Goal: Transaction & Acquisition: Purchase product/service

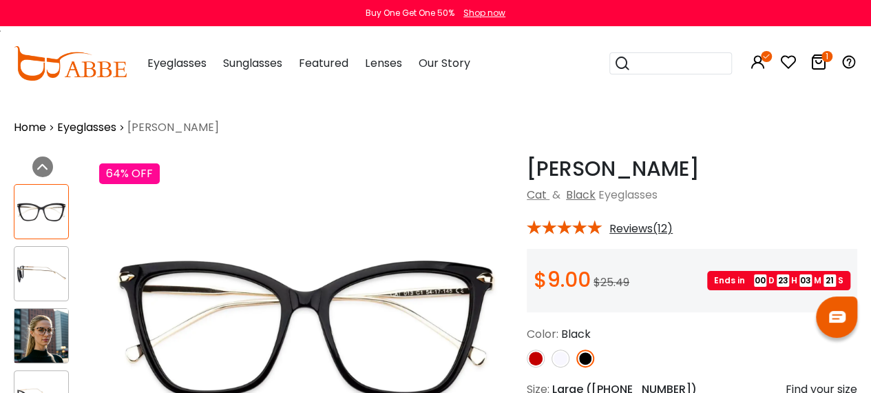
scroll to position [169, 0]
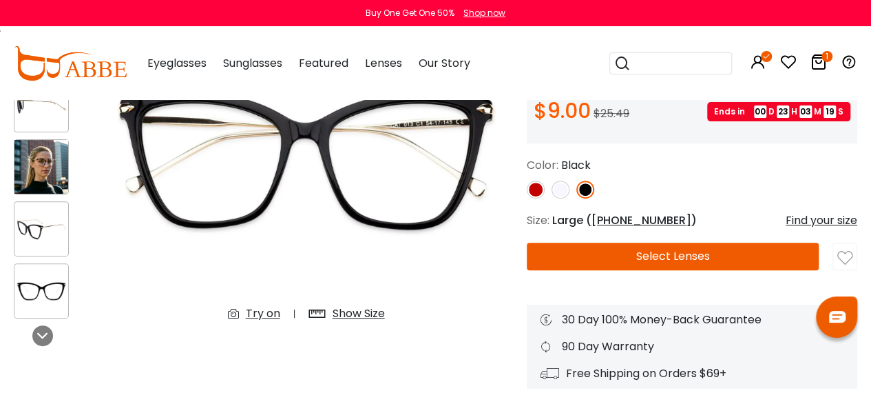
click at [843, 260] on img at bounding box center [845, 257] width 15 height 15
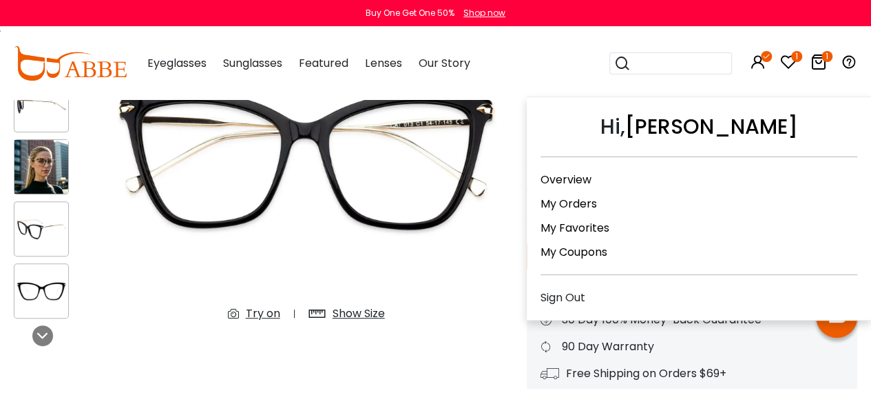
click at [762, 65] on icon at bounding box center [758, 62] width 17 height 17
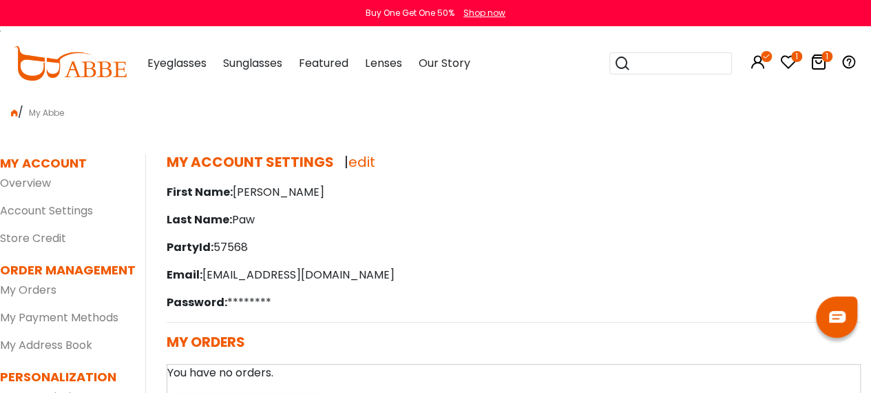
click at [821, 61] on icon at bounding box center [819, 62] width 17 height 17
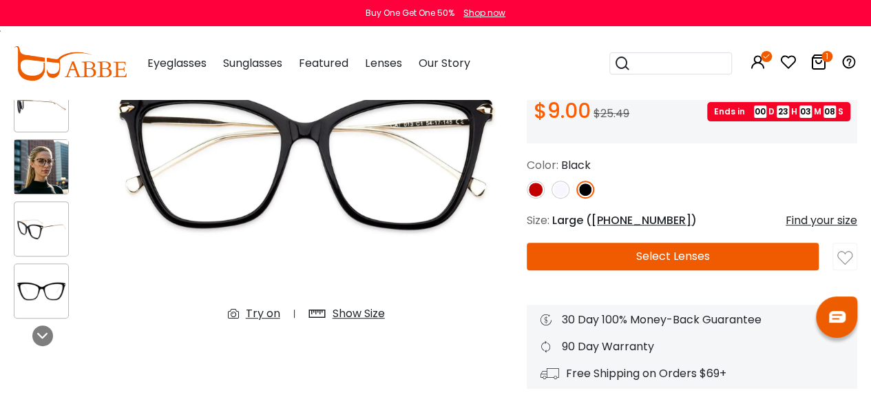
click at [821, 65] on icon at bounding box center [819, 62] width 17 height 17
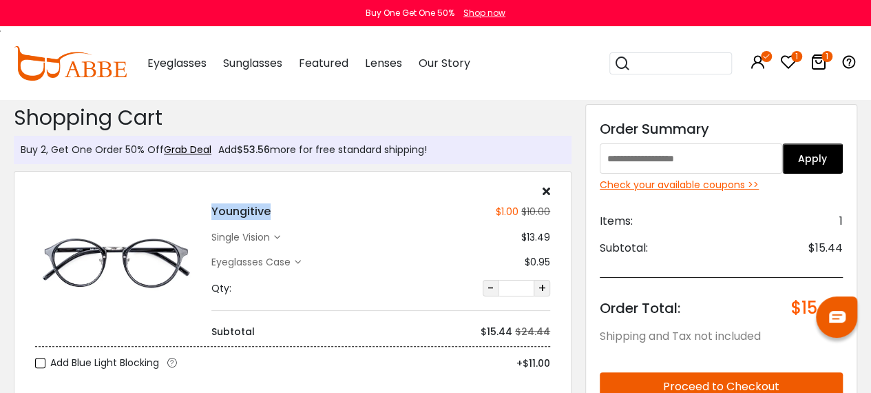
drag, startPoint x: 271, startPoint y: 212, endPoint x: 209, endPoint y: 212, distance: 62.0
click at [209, 212] on div "Youngitive $1.00 $10.00 single vision $13.49" at bounding box center [381, 262] width 353 height 154
copy h4 "Youngitive"
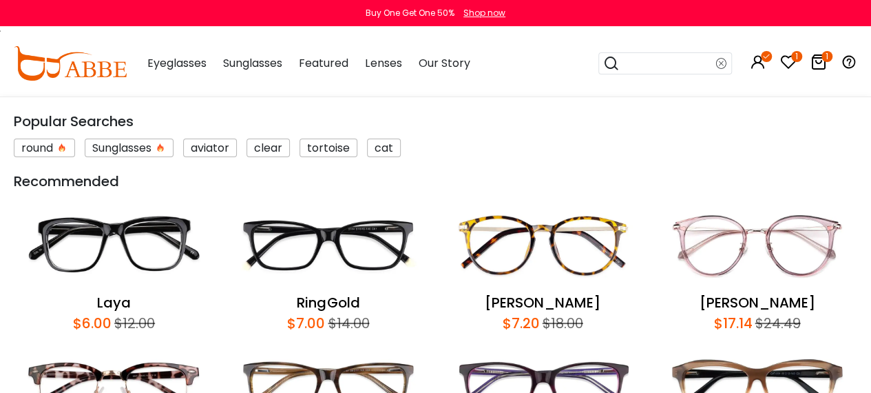
click at [687, 72] on input "search" at bounding box center [668, 63] width 96 height 21
paste input "**********"
type input "**********"
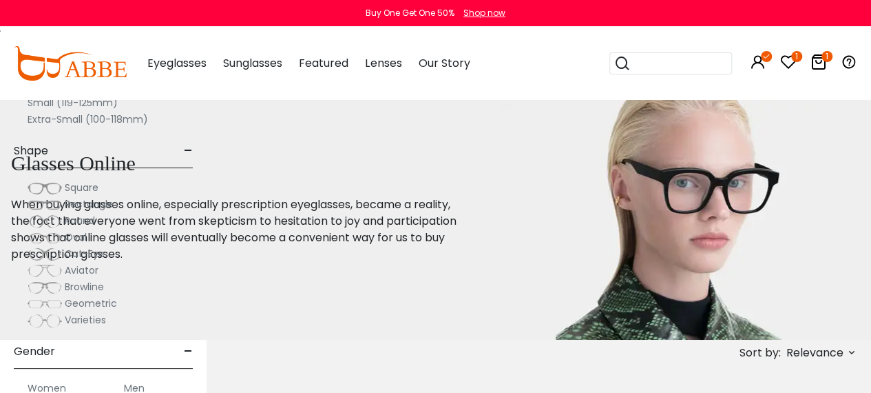
scroll to position [266, 0]
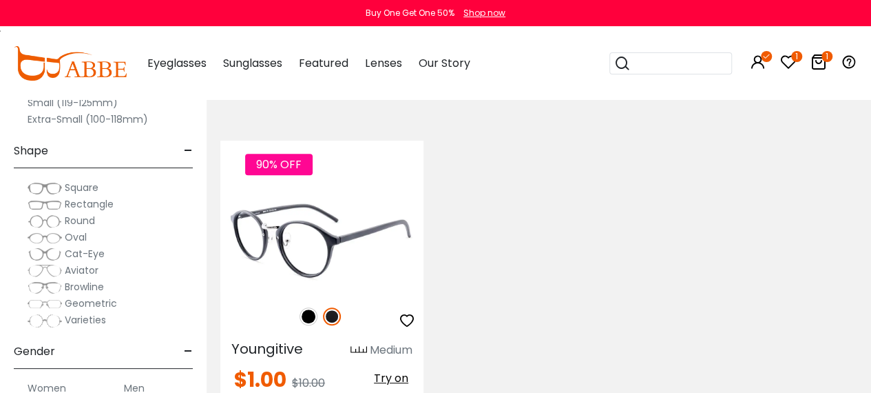
click at [304, 236] on img at bounding box center [321, 240] width 203 height 101
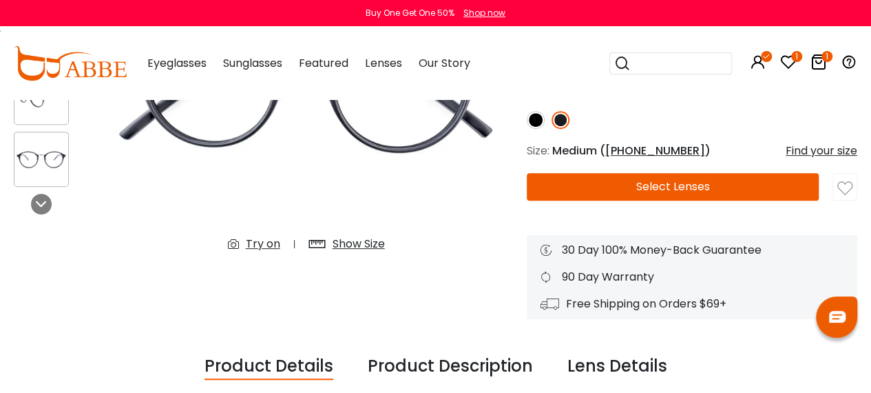
scroll to position [239, 0]
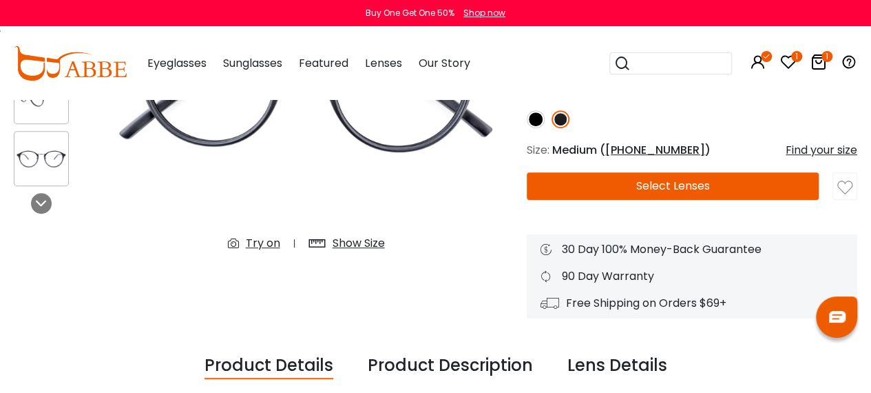
click at [260, 241] on div "Try on" at bounding box center [263, 243] width 34 height 17
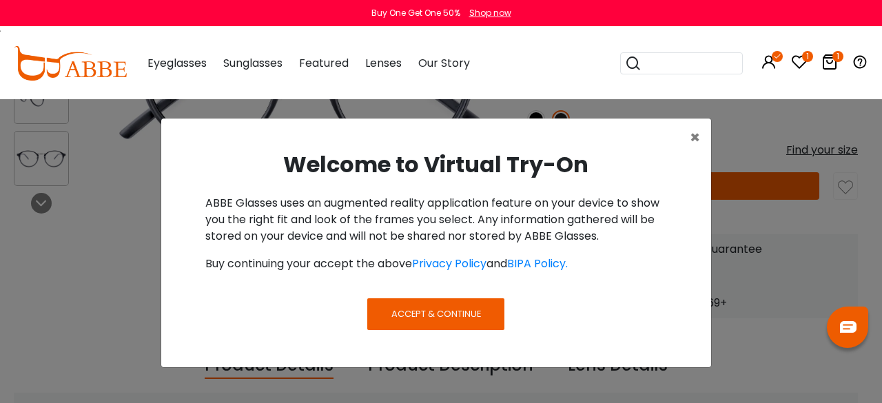
click at [402, 312] on span "Accept & Continue" at bounding box center [436, 313] width 90 height 13
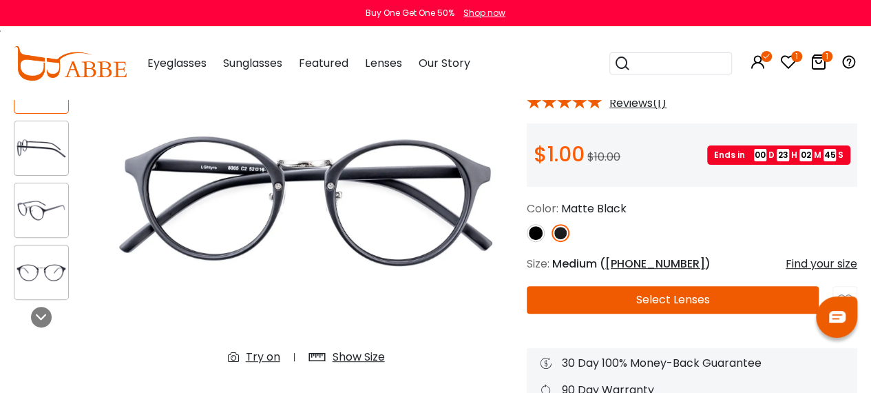
scroll to position [360, 0]
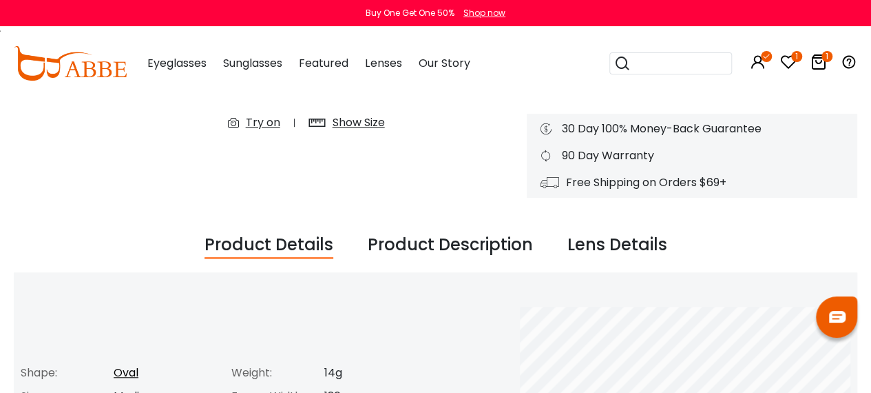
click at [260, 119] on div "Try on" at bounding box center [263, 122] width 34 height 17
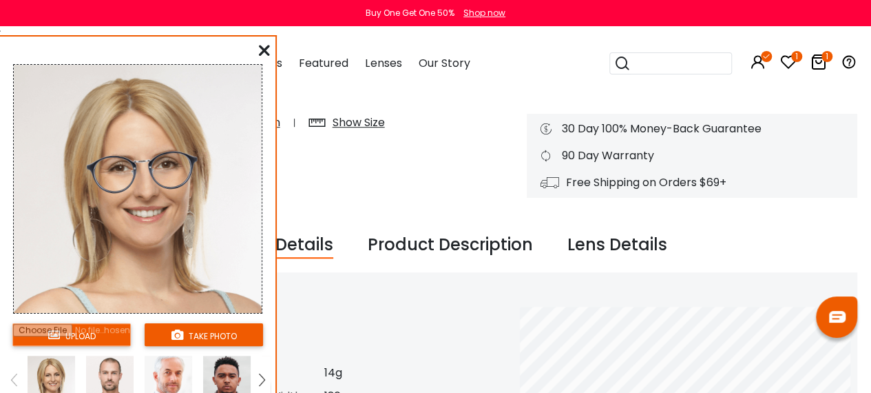
click at [103, 338] on input "file" at bounding box center [71, 334] width 118 height 23
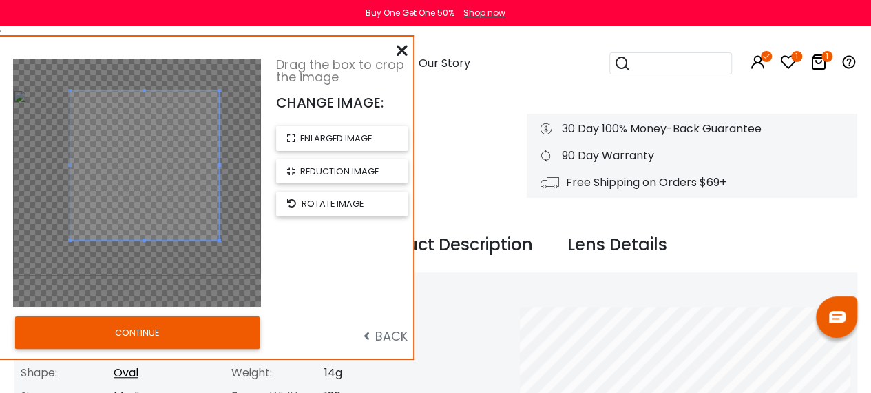
drag, startPoint x: 174, startPoint y: 153, endPoint x: 181, endPoint y: 136, distance: 18.8
click at [181, 136] on span at bounding box center [144, 165] width 149 height 149
click at [127, 338] on button "CONTINUE" at bounding box center [137, 332] width 245 height 32
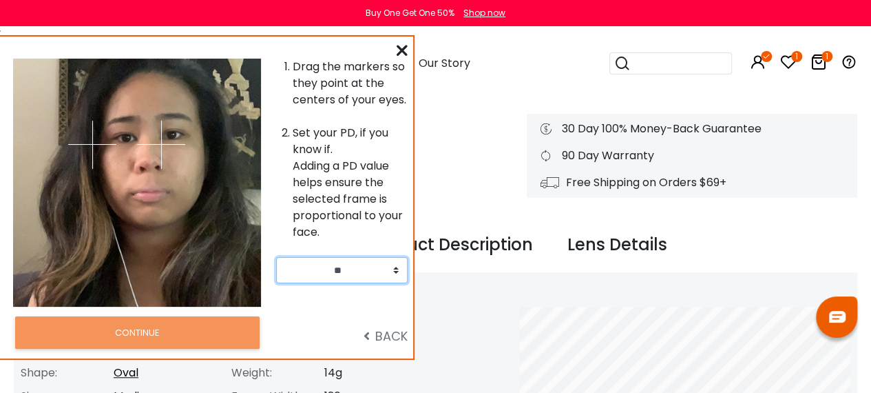
click at [379, 271] on select "** ** ** ** ** ** ** ** ** ** ** ** ** ** ** ** ** ** ** ** ** ** ** ** ** ** *…" at bounding box center [342, 270] width 132 height 26
select select "**"
click at [276, 257] on select "** ** ** ** ** ** ** ** ** ** ** ** ** ** ** ** ** ** ** ** ** ** ** ** ** ** *…" at bounding box center [342, 270] width 132 height 26
drag, startPoint x: 160, startPoint y: 143, endPoint x: 172, endPoint y: 134, distance: 14.9
click at [172, 134] on img at bounding box center [172, 135] width 48 height 48
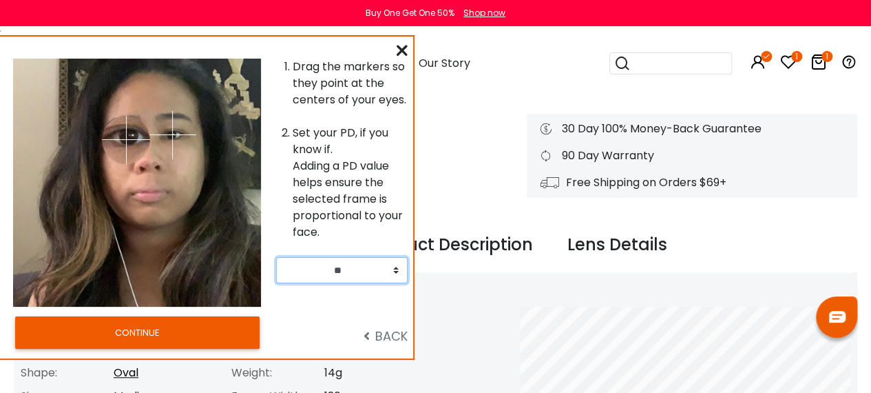
drag, startPoint x: 87, startPoint y: 146, endPoint x: 206, endPoint y: 141, distance: 119.3
click at [129, 137] on img at bounding box center [126, 140] width 48 height 48
click at [125, 136] on img at bounding box center [126, 140] width 48 height 48
click at [227, 167] on div at bounding box center [199, 183] width 124 height 248
click at [207, 141] on div at bounding box center [199, 183] width 124 height 248
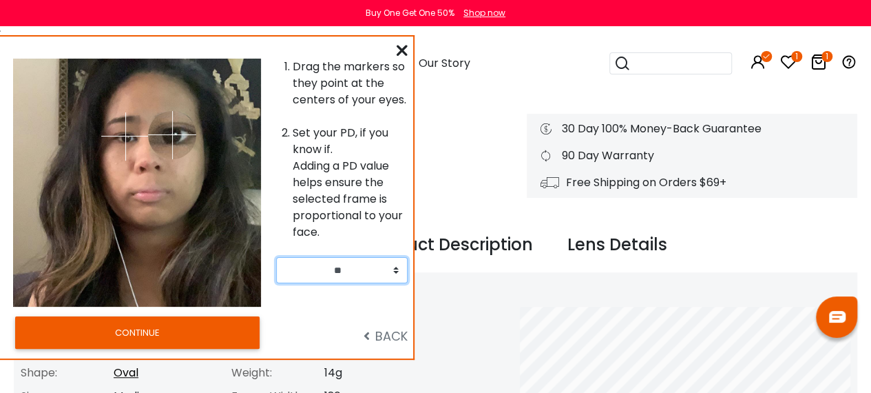
click at [172, 132] on img at bounding box center [172, 135] width 48 height 48
click at [176, 137] on img at bounding box center [172, 135] width 48 height 48
drag, startPoint x: 172, startPoint y: 133, endPoint x: 125, endPoint y: 136, distance: 46.9
click at [170, 138] on img at bounding box center [172, 135] width 48 height 48
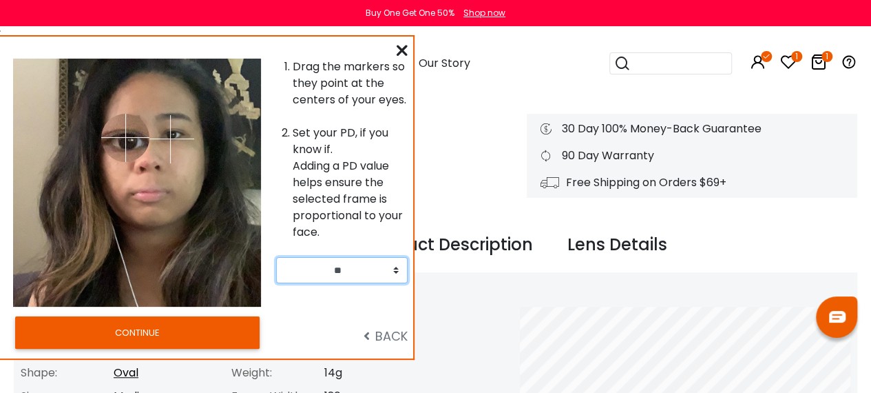
drag, startPoint x: 125, startPoint y: 136, endPoint x: 125, endPoint y: 145, distance: 9.7
click at [125, 145] on img at bounding box center [125, 138] width 48 height 48
click at [125, 145] on img at bounding box center [125, 146] width 48 height 48
drag, startPoint x: 125, startPoint y: 145, endPoint x: 172, endPoint y: 129, distance: 50.3
click at [127, 136] on img at bounding box center [126, 139] width 48 height 48
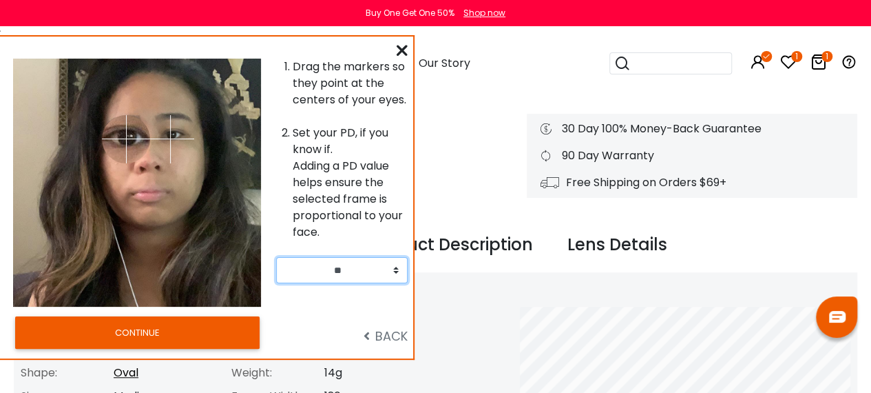
click at [172, 129] on img at bounding box center [170, 139] width 48 height 48
click at [172, 133] on img at bounding box center [171, 134] width 48 height 48
click at [173, 134] on img at bounding box center [173, 134] width 48 height 48
click at [127, 138] on img at bounding box center [127, 139] width 48 height 48
click at [172, 134] on img at bounding box center [172, 135] width 48 height 48
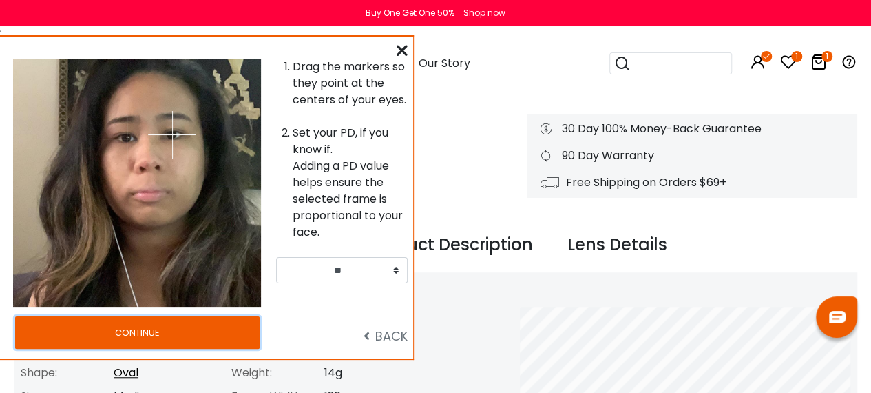
click at [178, 324] on button "CONTINUE" at bounding box center [137, 332] width 245 height 32
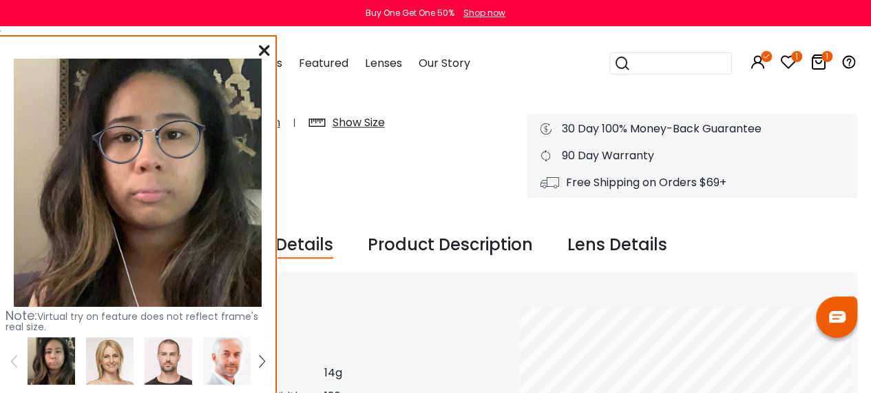
click at [263, 52] on icon at bounding box center [264, 50] width 11 height 11
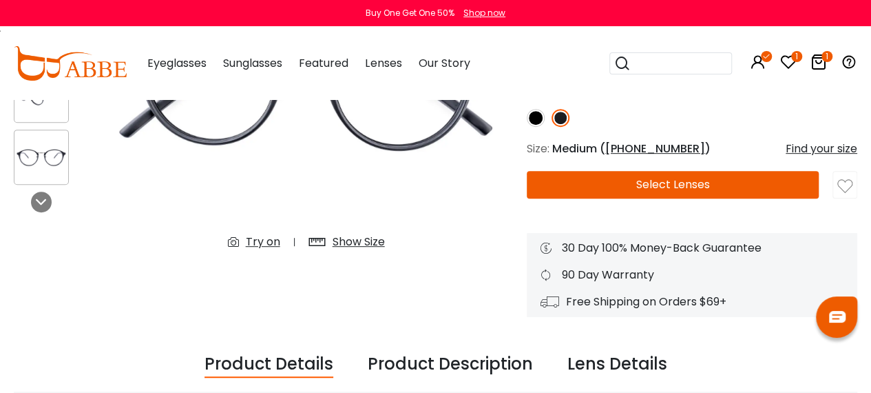
scroll to position [238, 0]
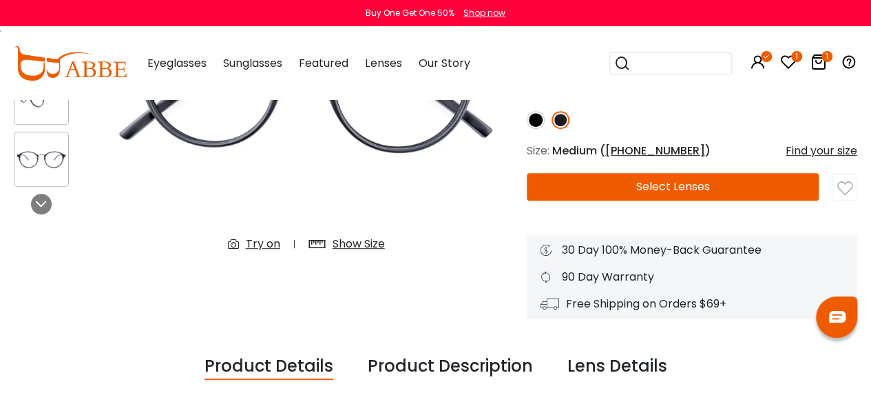
click at [844, 187] on img at bounding box center [845, 188] width 15 height 15
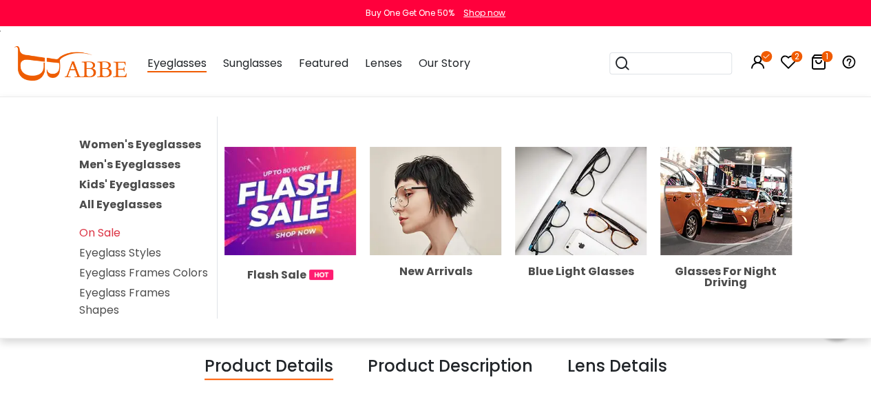
click at [307, 188] on img at bounding box center [291, 201] width 132 height 109
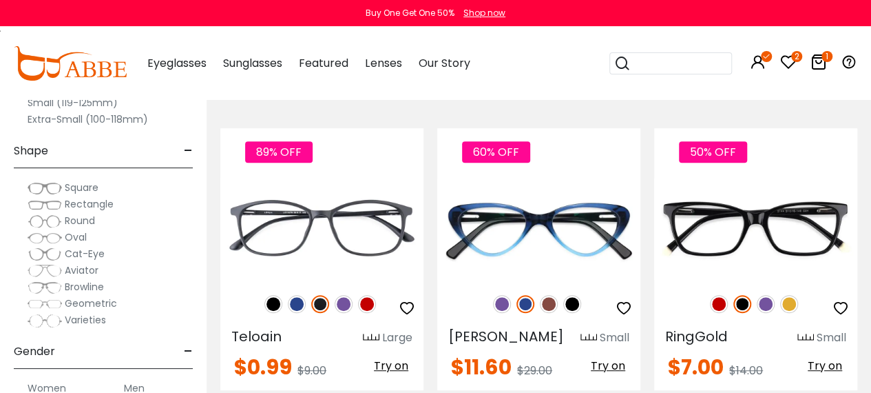
click at [91, 256] on span "Cat-Eye" at bounding box center [85, 254] width 40 height 14
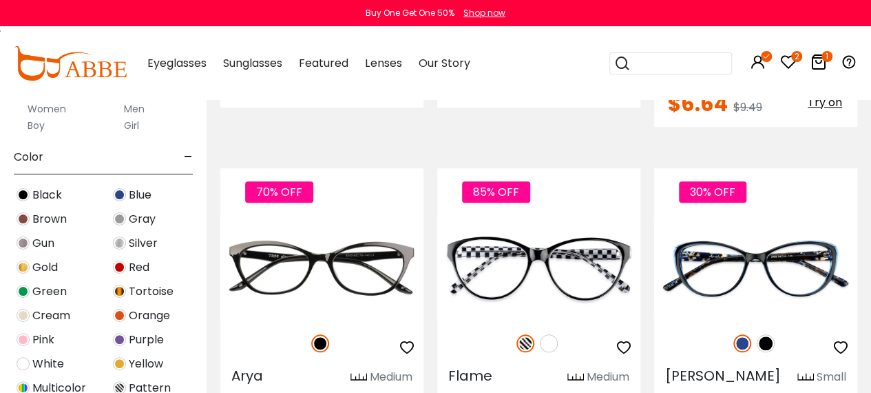
scroll to position [310, 0]
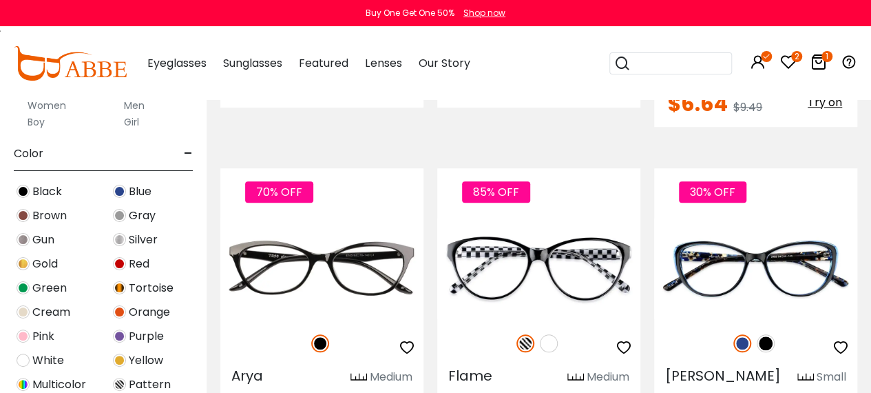
click at [43, 196] on span "Black" at bounding box center [47, 191] width 30 height 17
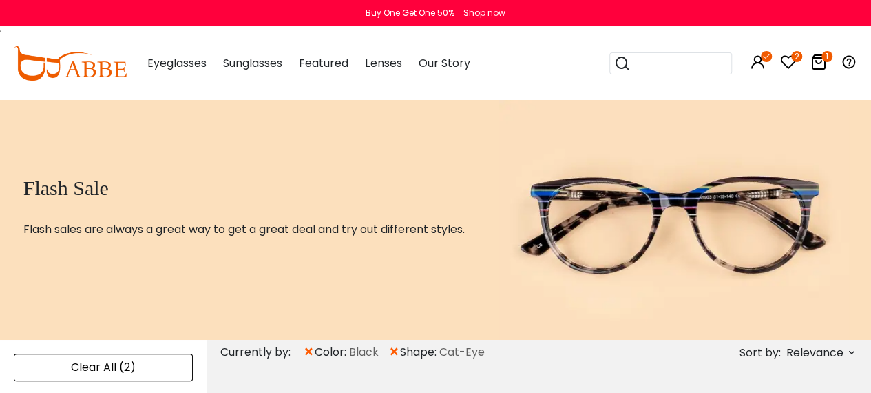
click at [23, 189] on h1 "Flash Sale" at bounding box center [244, 188] width 442 height 25
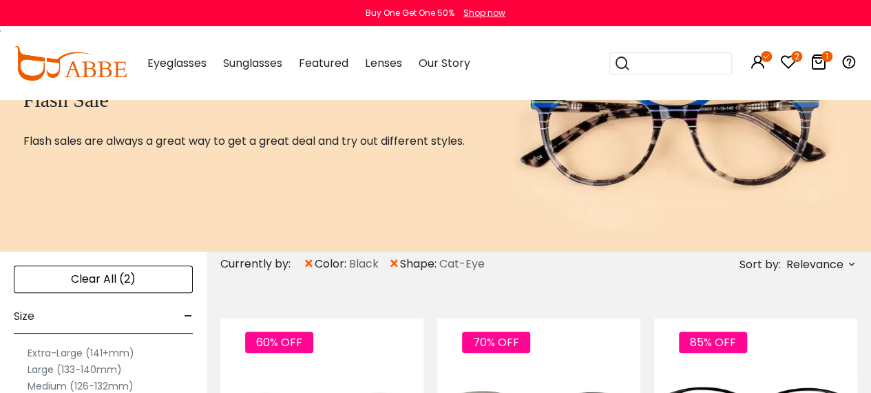
scroll to position [72, 0]
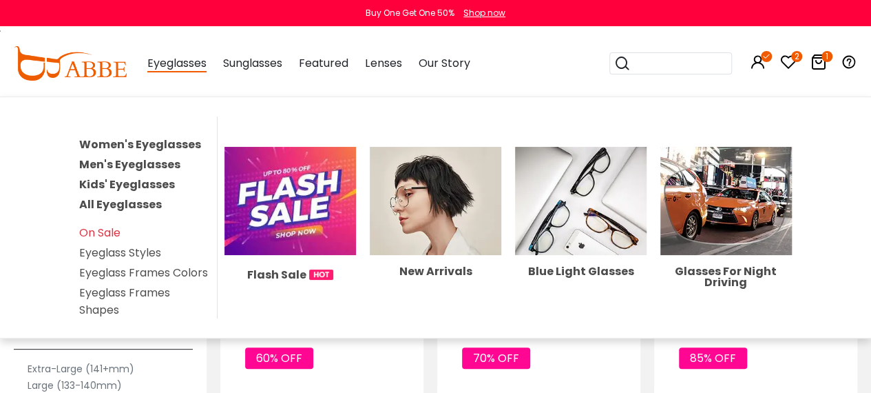
drag, startPoint x: 127, startPoint y: 293, endPoint x: 109, endPoint y: 290, distance: 18.1
click at [109, 290] on li "Eyeglass Frames Shapes" at bounding box center [144, 301] width 131 height 34
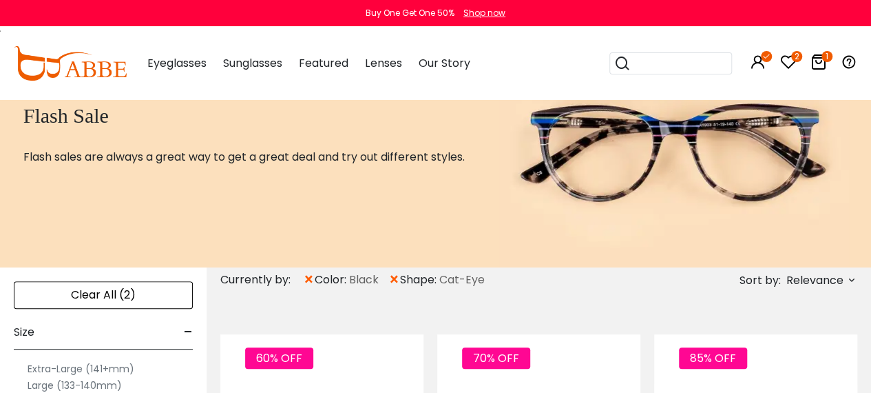
click at [109, 290] on div "Clear All (2)" at bounding box center [103, 295] width 179 height 28
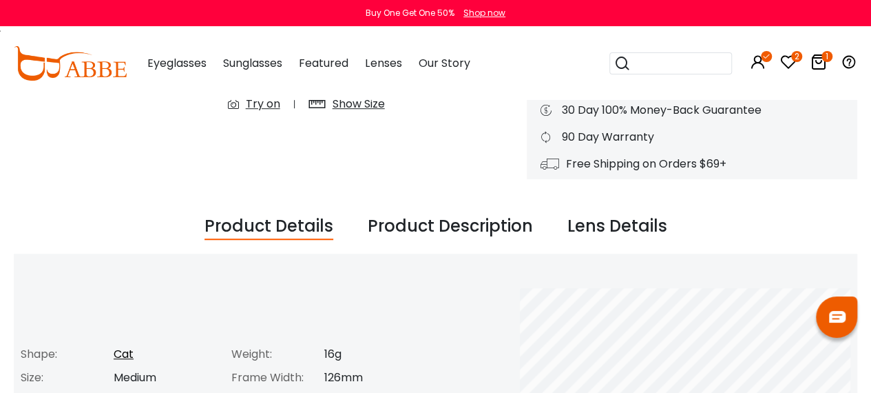
scroll to position [433, 0]
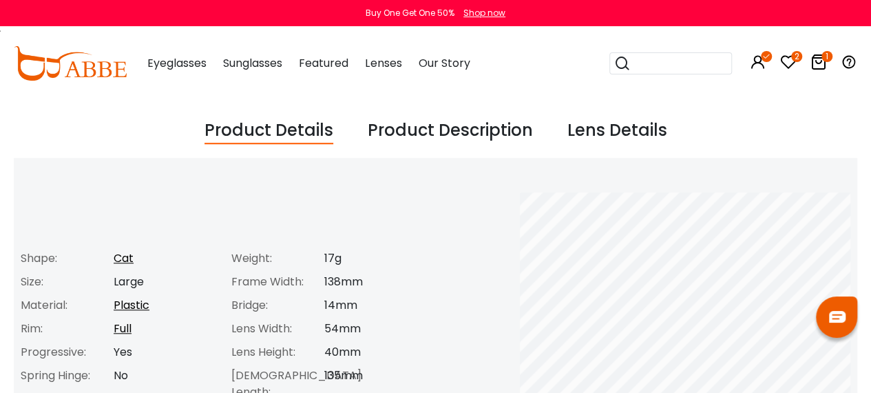
scroll to position [475, 0]
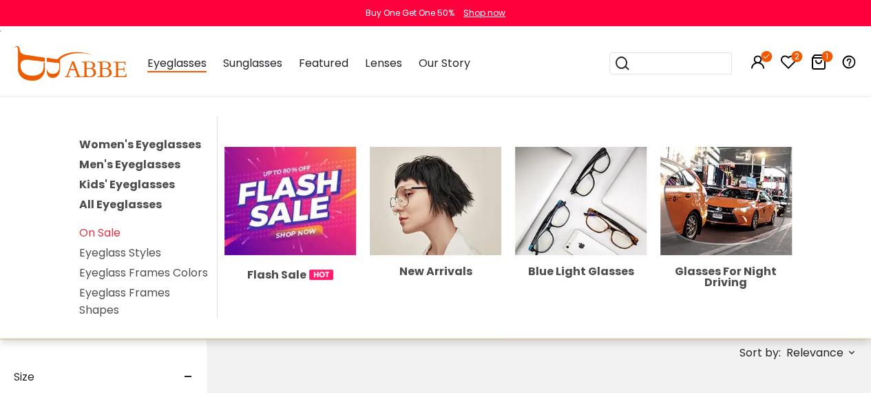
click at [96, 285] on link "Eyeglass Frames Shapes" at bounding box center [124, 301] width 91 height 33
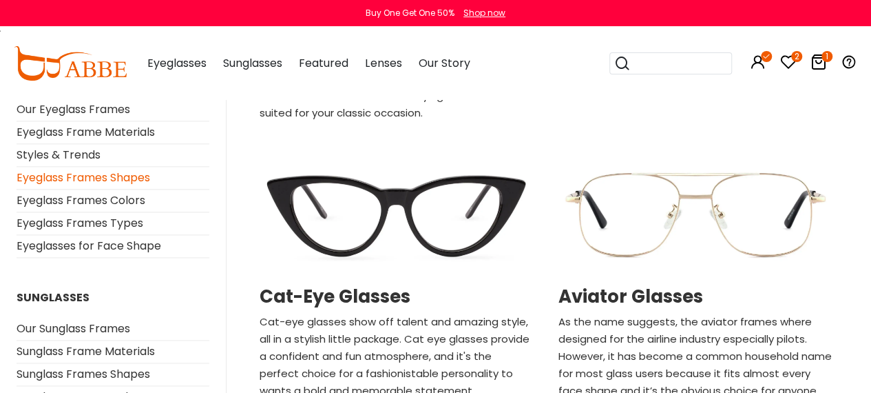
scroll to position [748, 0]
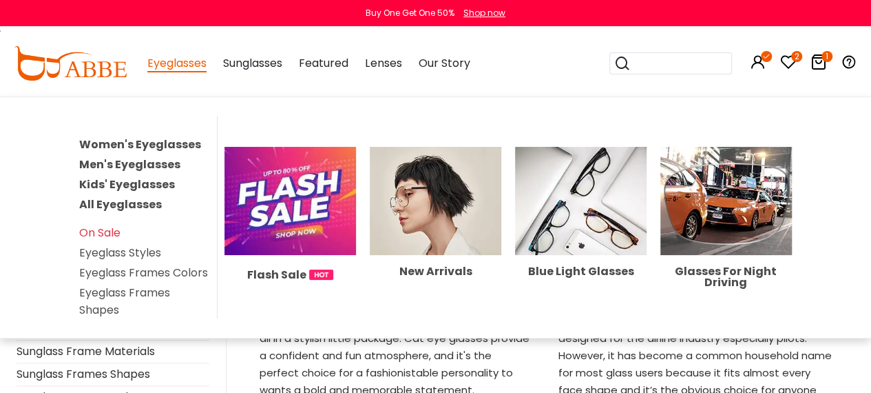
click at [280, 181] on img at bounding box center [291, 201] width 132 height 109
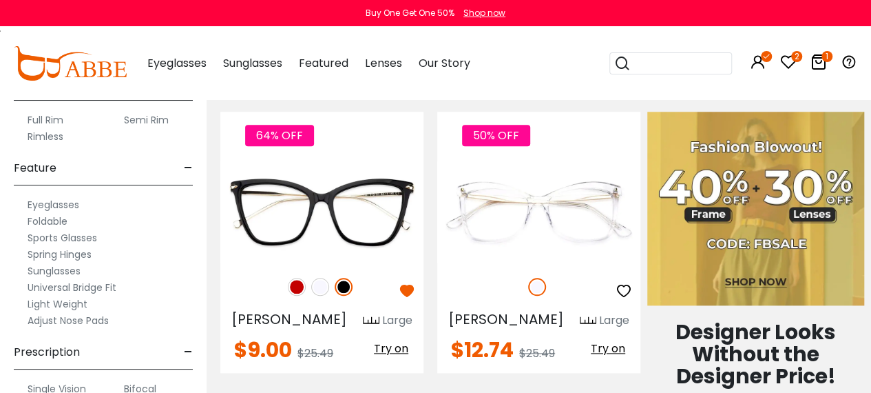
scroll to position [776, 0]
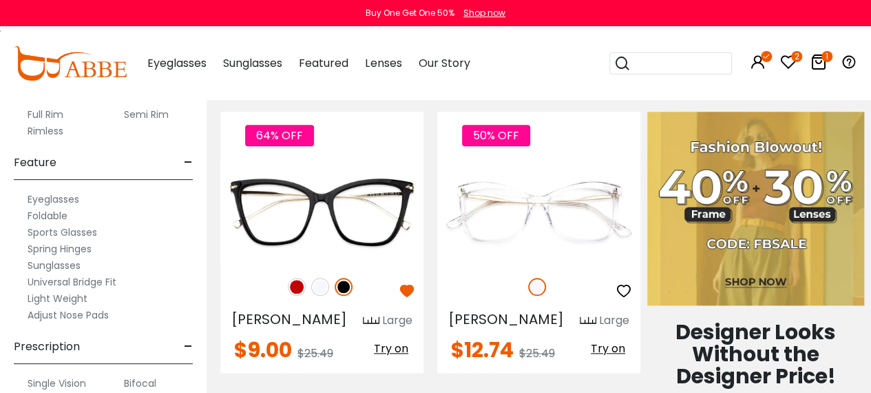
click at [39, 262] on label "Sunglasses" at bounding box center [54, 265] width 53 height 17
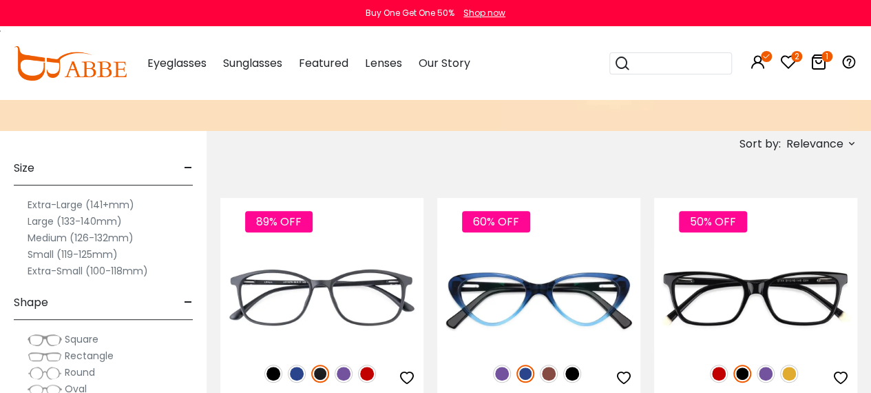
scroll to position [208, 0]
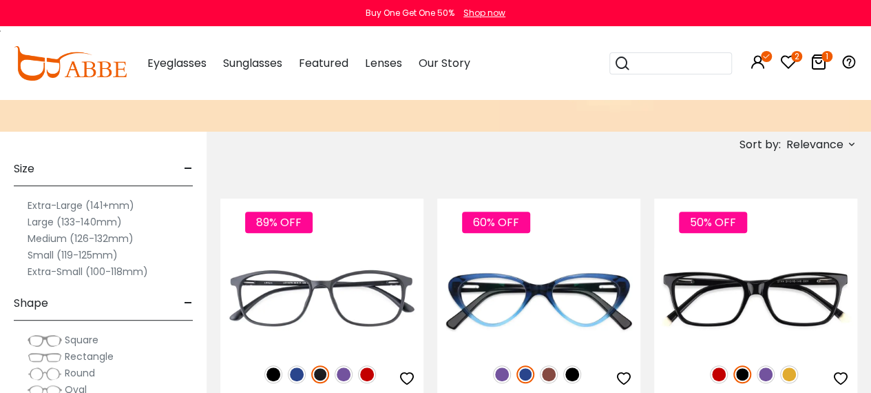
click at [835, 149] on span "Relevance" at bounding box center [815, 144] width 57 height 25
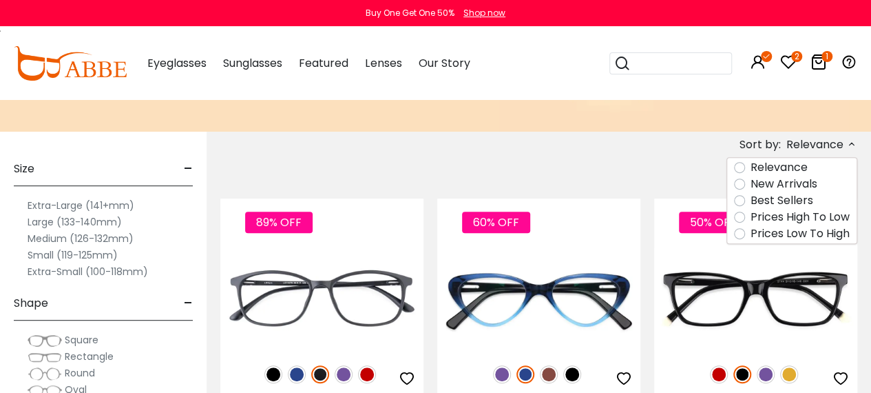
click at [751, 231] on label "Prices Low To High" at bounding box center [800, 233] width 99 height 17
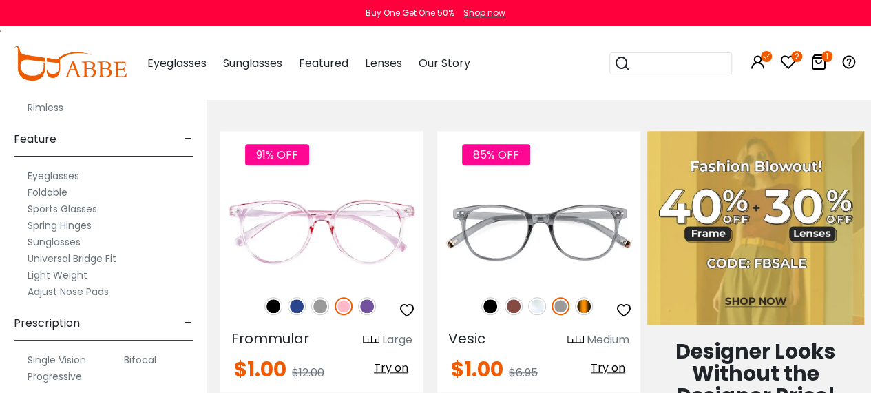
scroll to position [599, 0]
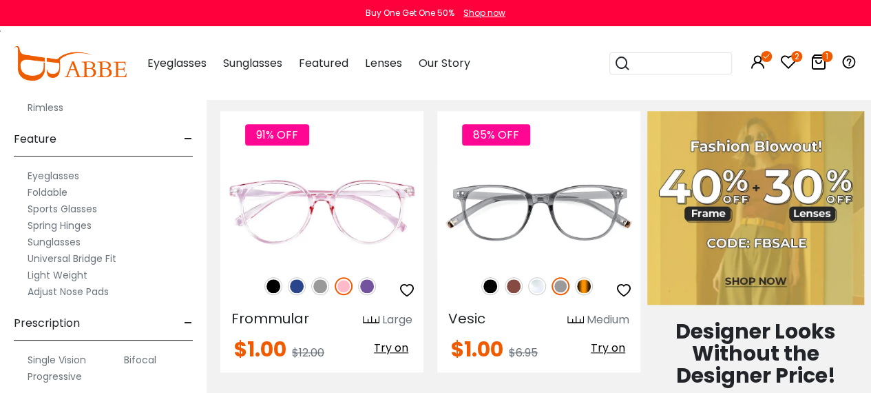
click at [58, 360] on label "Single Vision" at bounding box center [57, 359] width 59 height 17
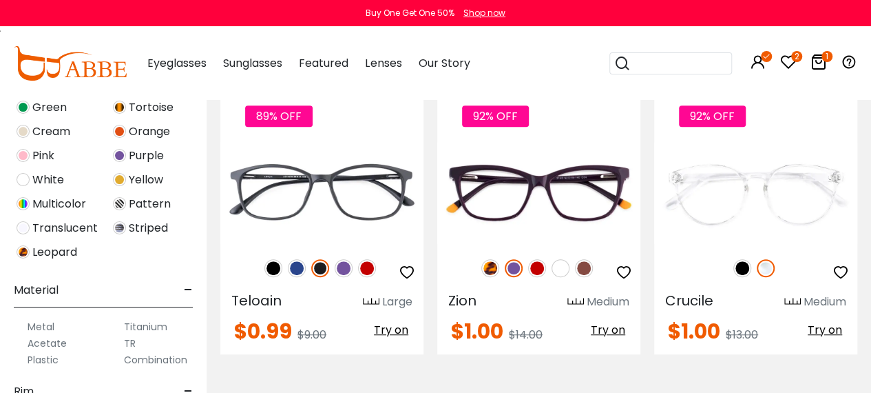
scroll to position [314, 0]
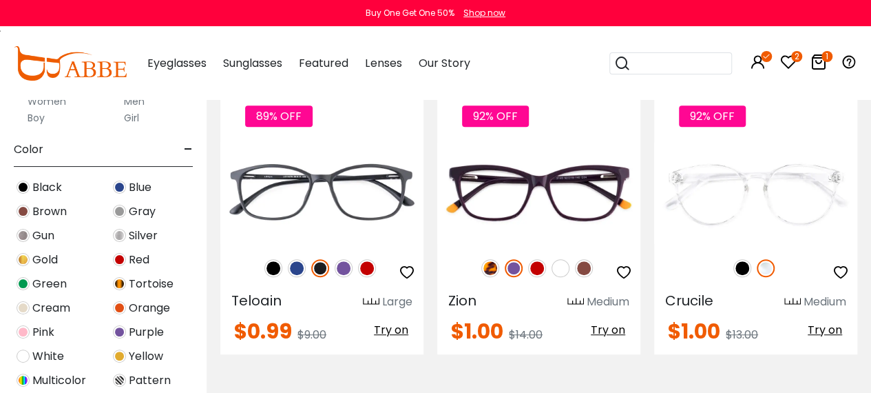
click at [18, 183] on img at bounding box center [23, 187] width 13 height 13
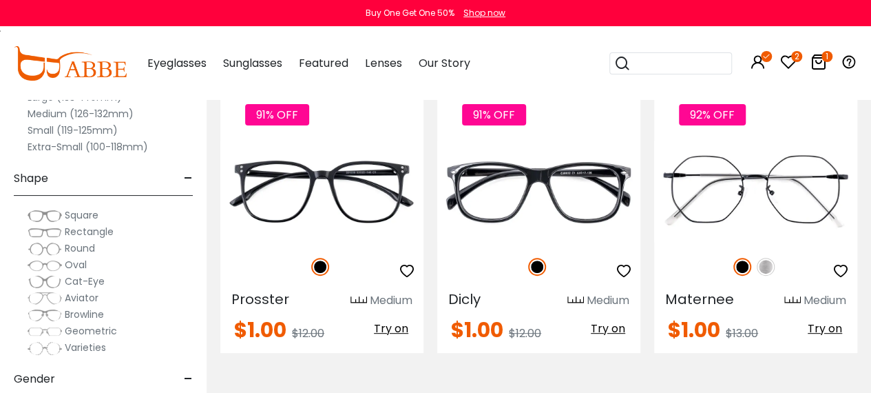
scroll to position [2716, 0]
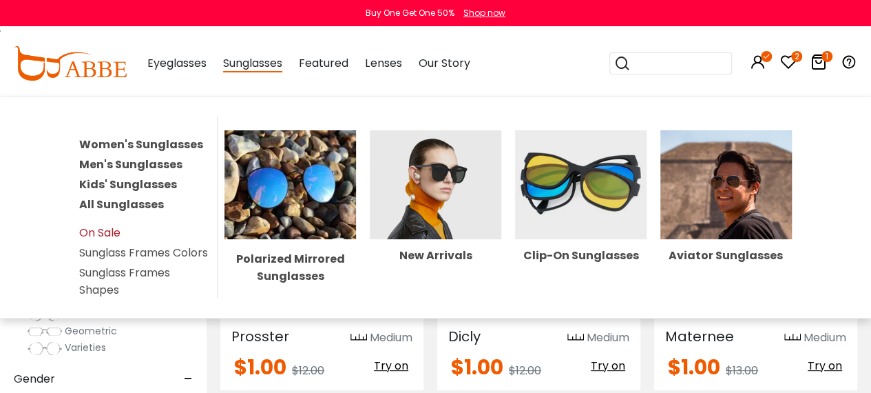
click at [105, 225] on link "On Sale" at bounding box center [99, 233] width 41 height 16
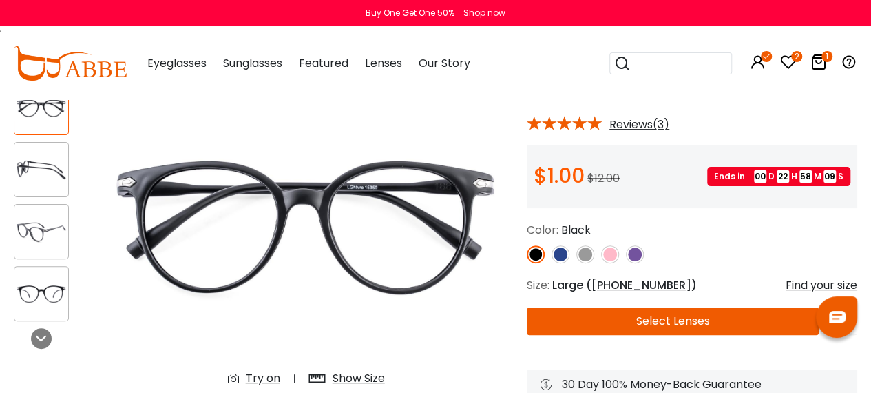
scroll to position [103, 0]
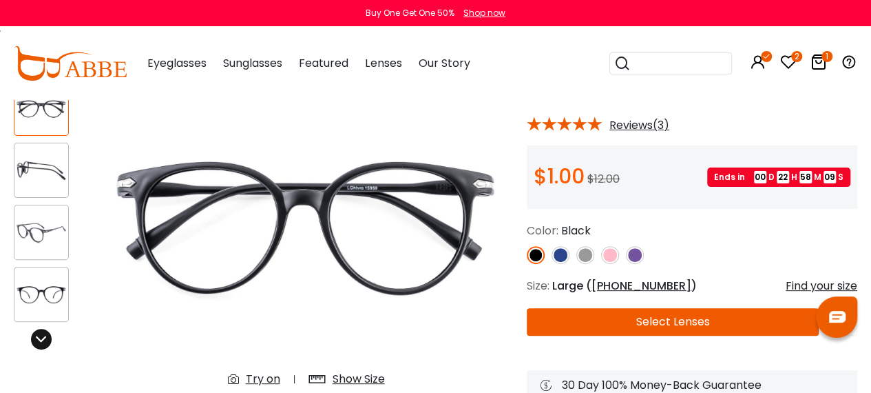
click at [45, 334] on icon at bounding box center [41, 338] width 11 height 11
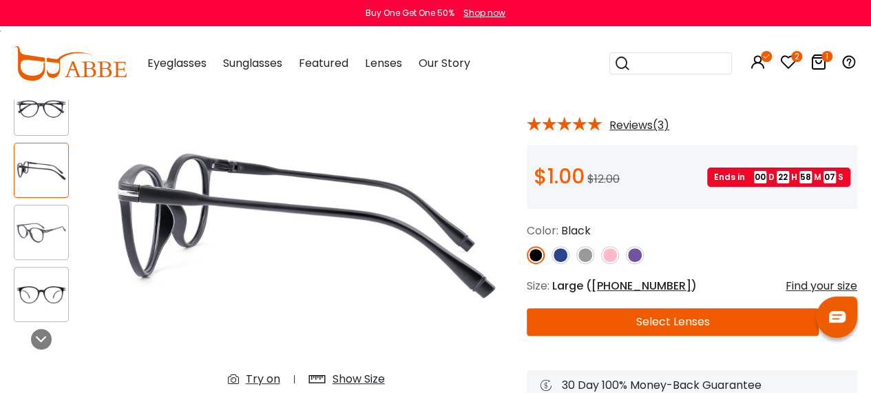
click at [605, 329] on button "Select Lenses" at bounding box center [673, 322] width 292 height 28
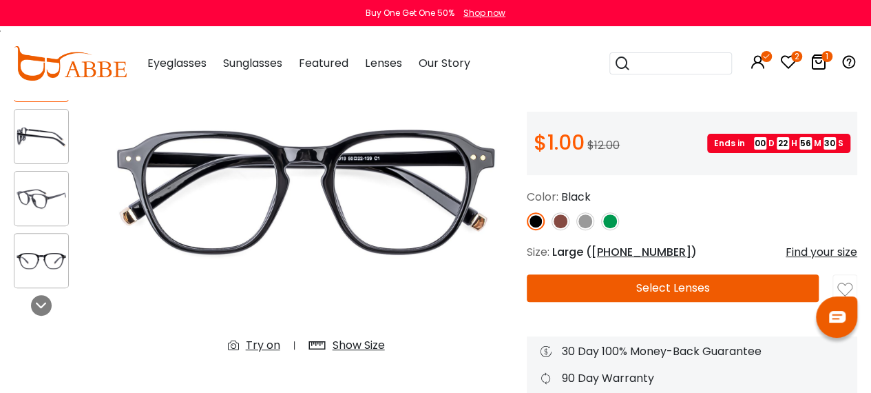
scroll to position [132, 0]
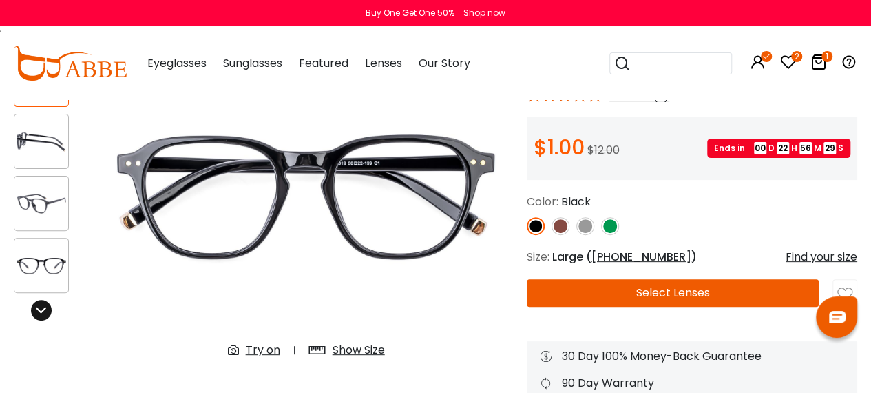
click at [36, 304] on div at bounding box center [41, 310] width 21 height 21
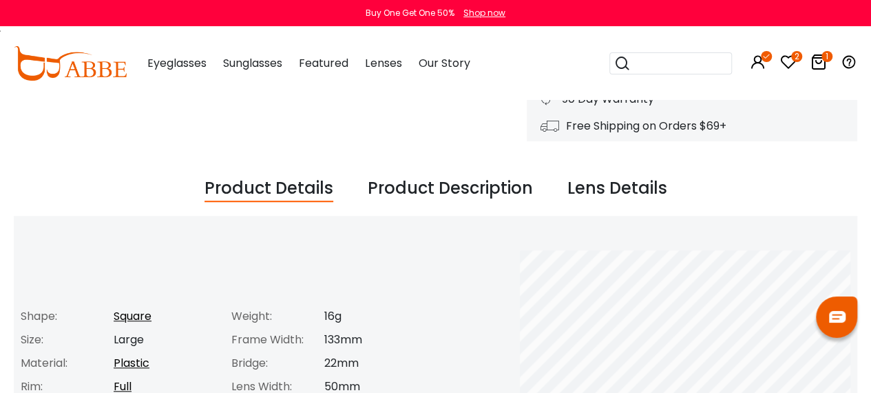
scroll to position [416, 0]
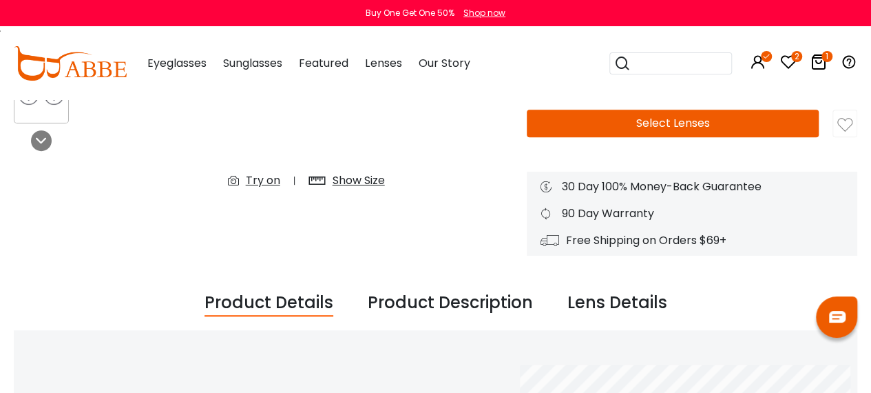
scroll to position [297, 0]
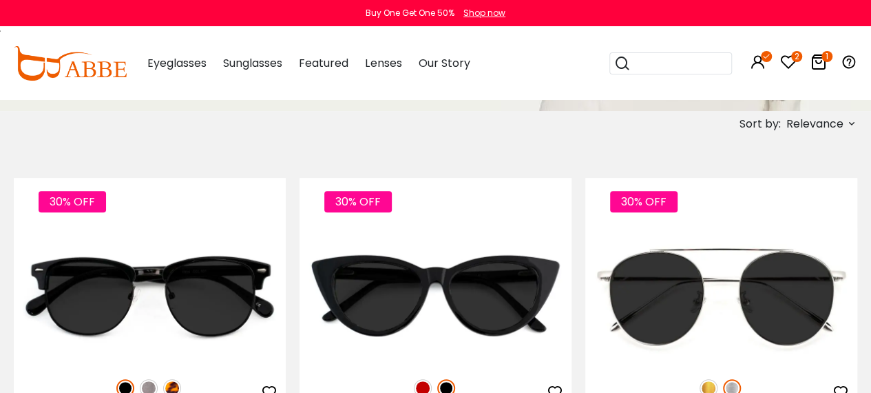
click at [817, 121] on span "Relevance" at bounding box center [815, 124] width 57 height 25
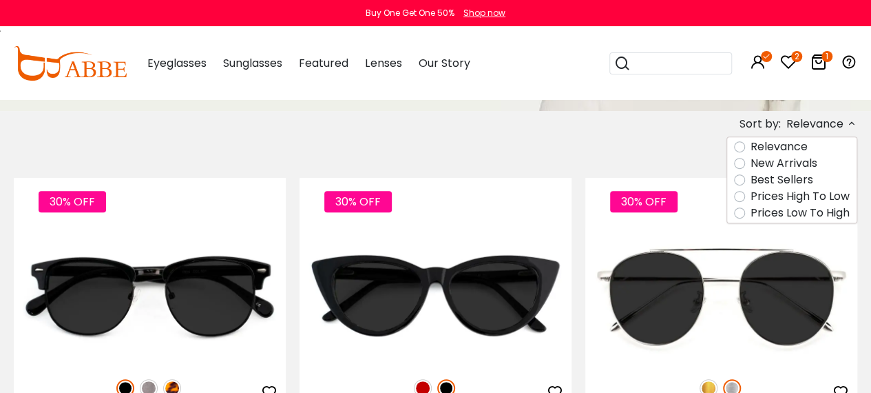
click at [751, 212] on label "Prices Low To High" at bounding box center [800, 213] width 99 height 17
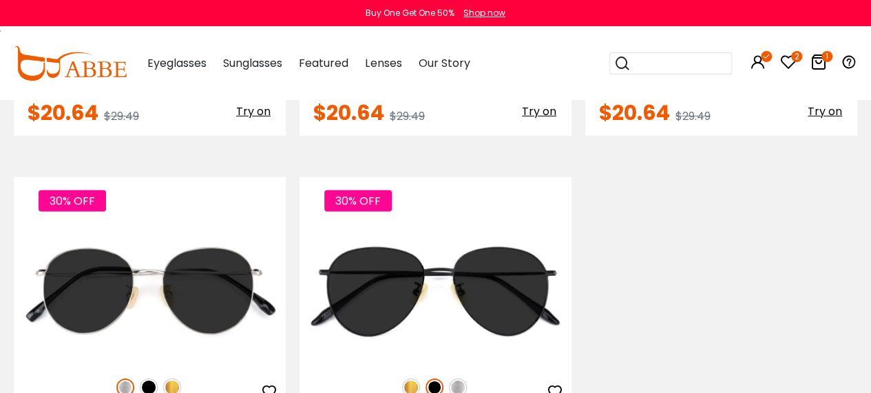
scroll to position [2048, 0]
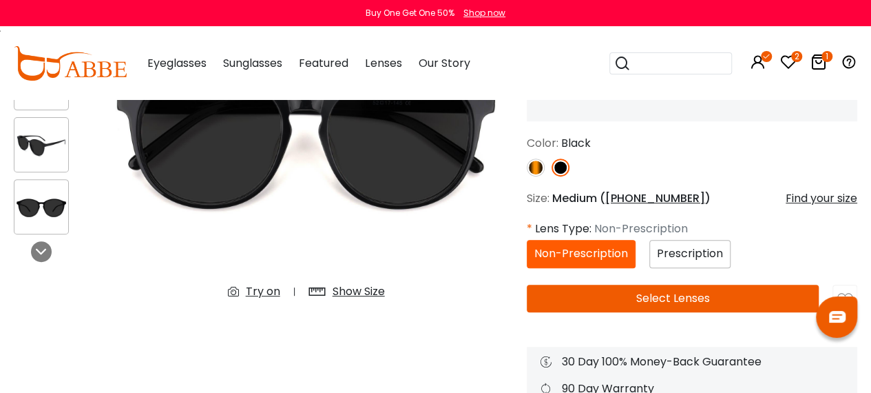
scroll to position [192, 0]
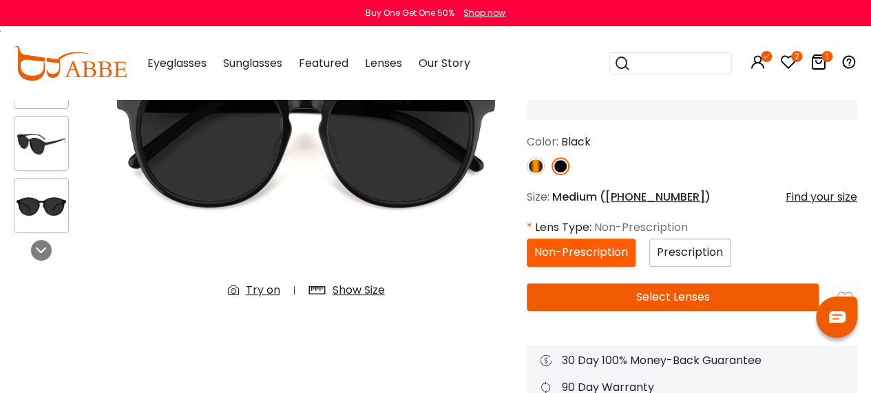
click at [692, 252] on span "Prescription" at bounding box center [690, 252] width 66 height 16
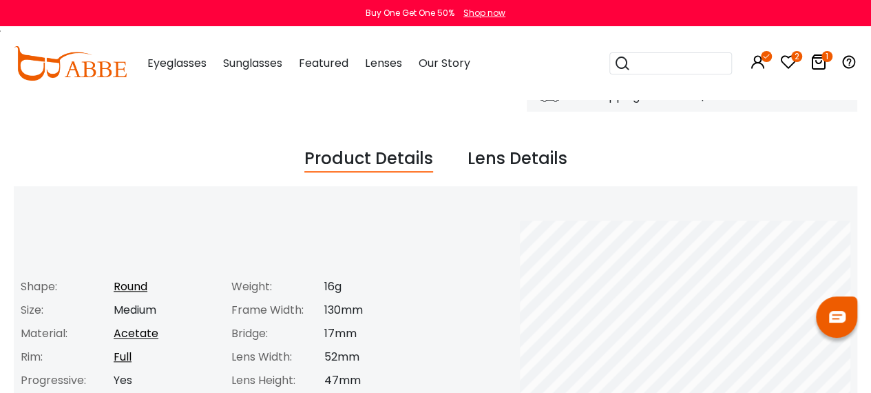
scroll to position [378, 0]
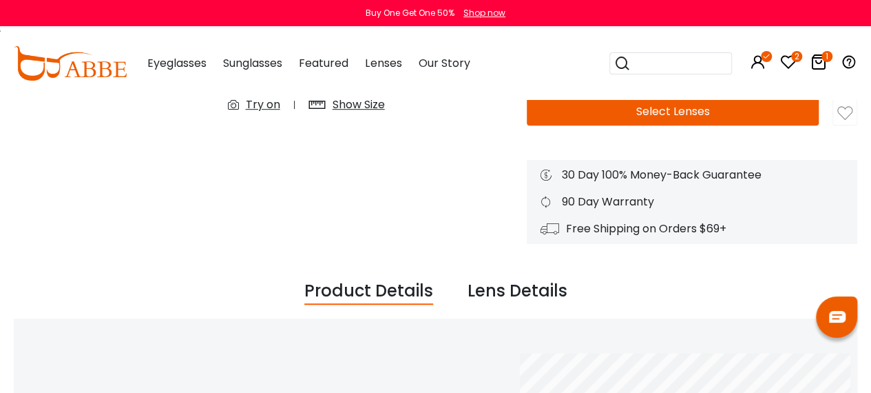
click at [648, 114] on button "Select Lenses" at bounding box center [673, 112] width 292 height 28
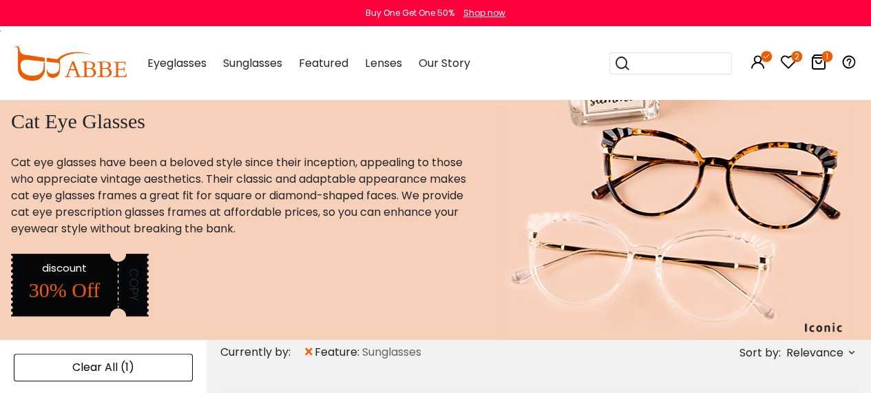
scroll to position [296, 0]
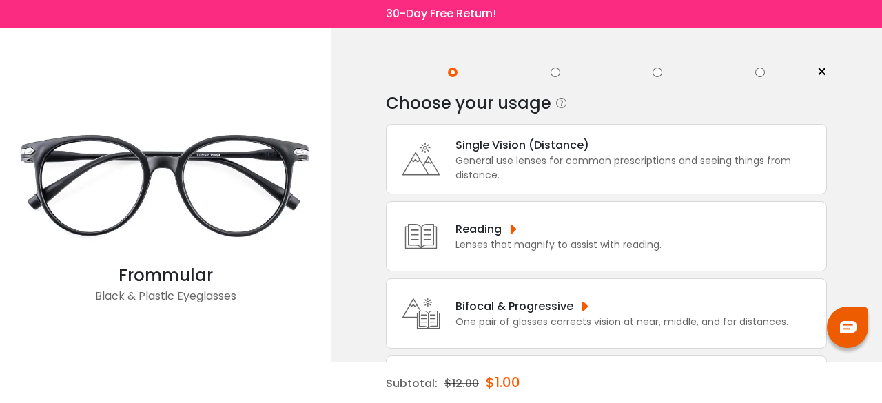
click at [553, 147] on div "Single Vision (Distance)" at bounding box center [637, 144] width 364 height 17
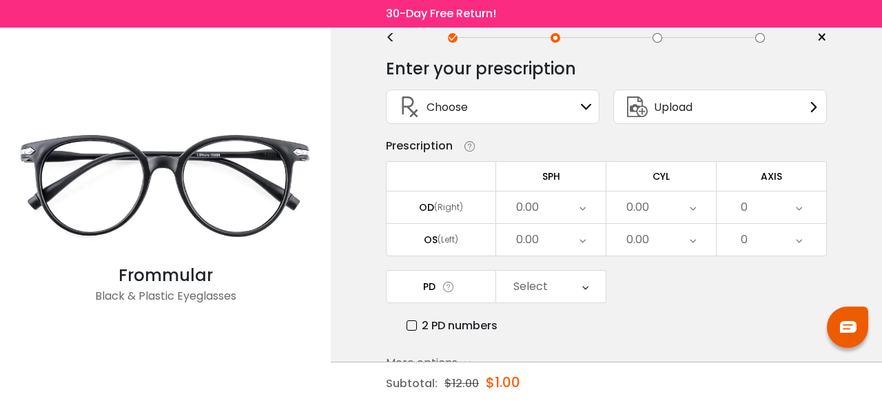
scroll to position [105, 0]
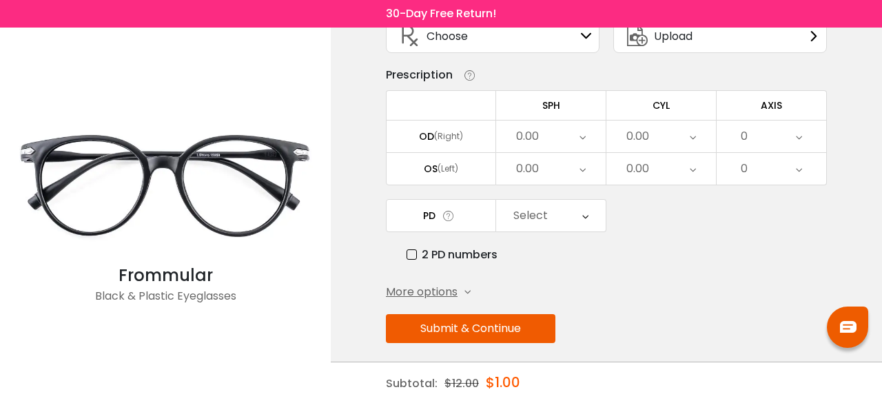
click at [442, 284] on span "More options" at bounding box center [422, 292] width 72 height 17
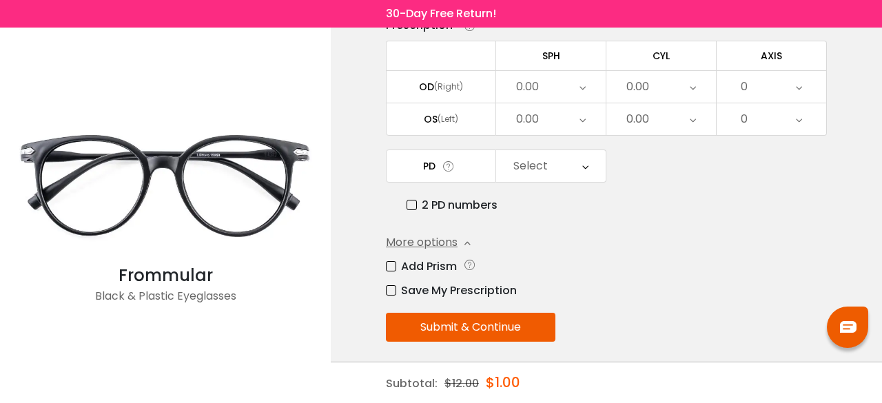
scroll to position [52, 0]
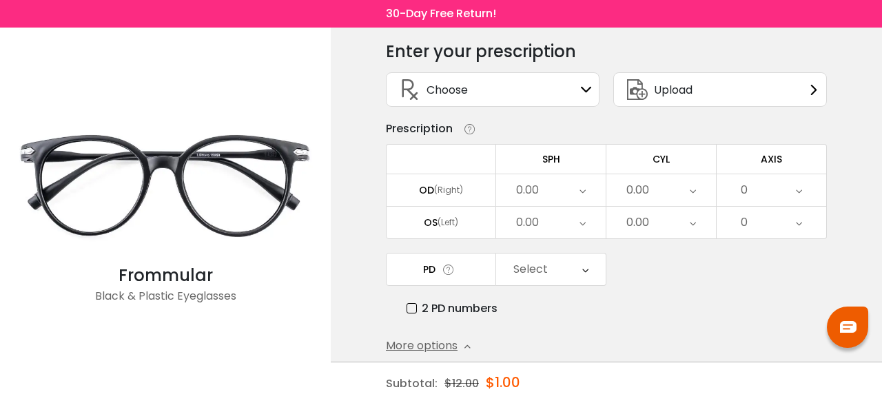
click at [586, 92] on icon at bounding box center [586, 89] width 11 height 11
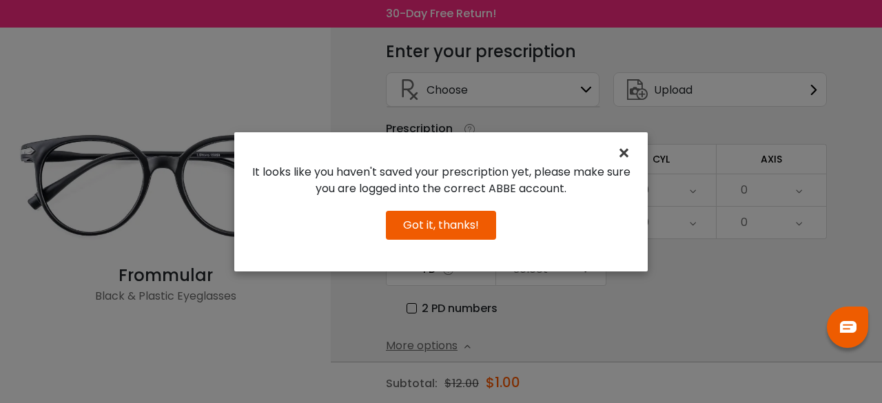
click at [632, 154] on span "×" at bounding box center [627, 153] width 20 height 30
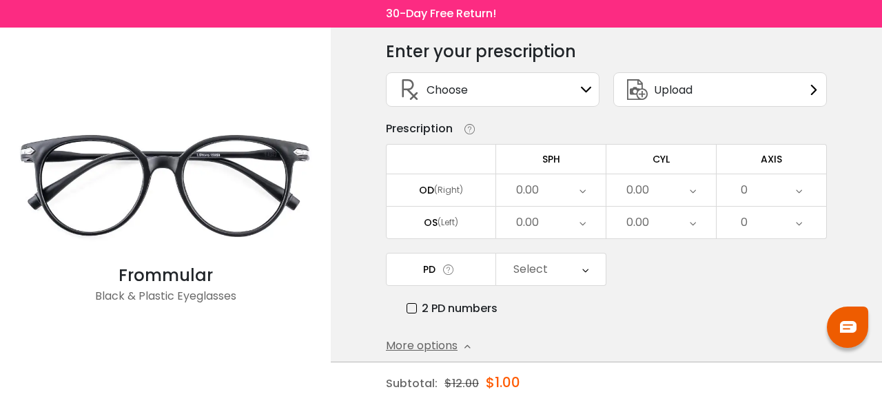
click at [540, 192] on div "0.00" at bounding box center [551, 190] width 110 height 32
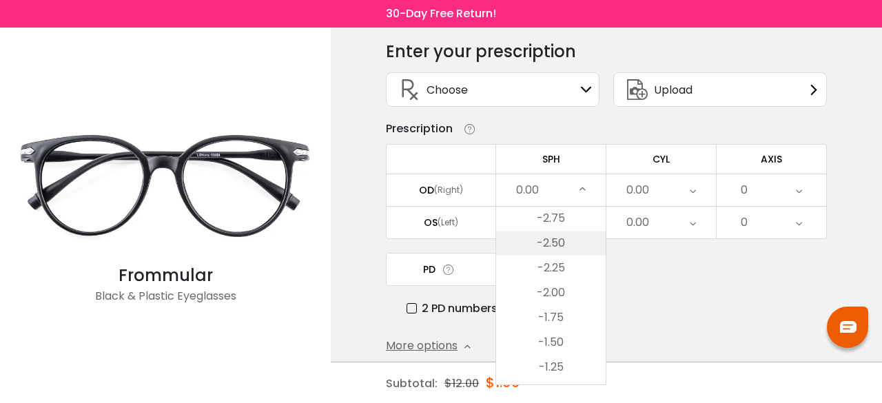
scroll to position [1711, 0]
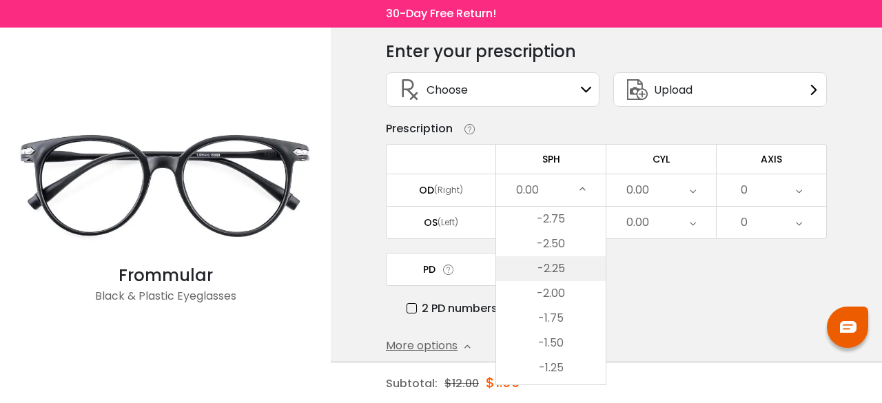
click at [564, 263] on li "-2.25" at bounding box center [551, 268] width 110 height 25
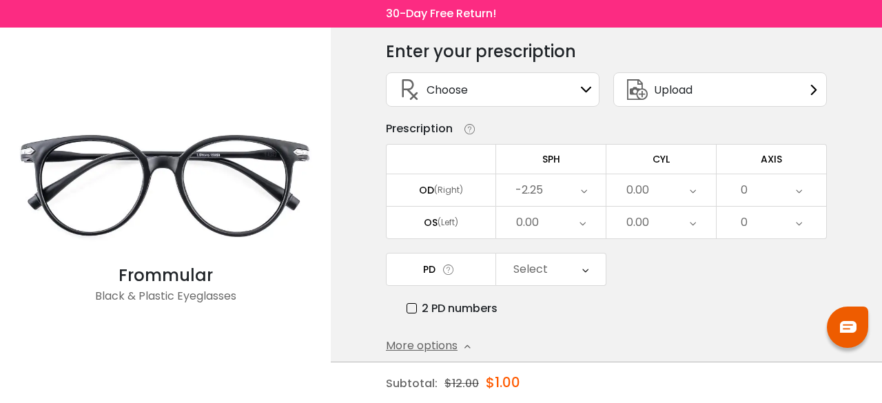
click at [557, 216] on div "0.00" at bounding box center [551, 223] width 110 height 32
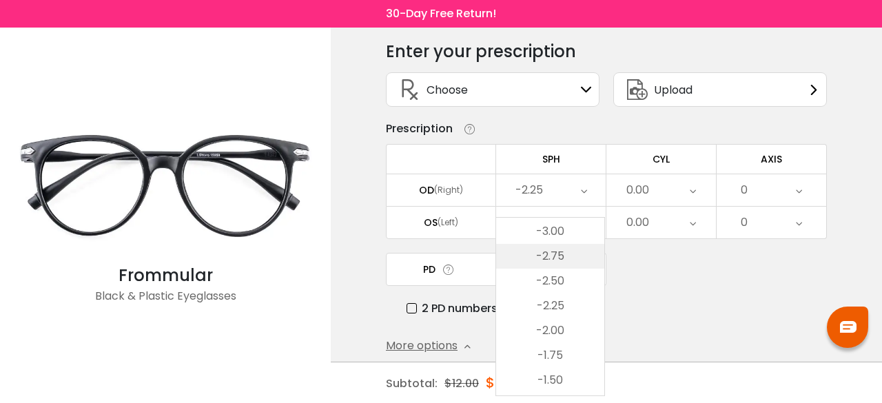
scroll to position [1684, 0]
click at [560, 265] on li "-2.75" at bounding box center [550, 257] width 108 height 25
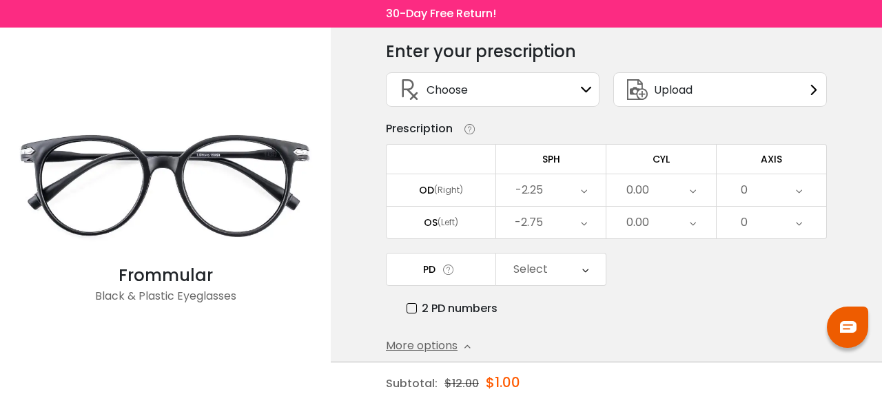
click at [545, 269] on div "Select" at bounding box center [530, 270] width 34 height 28
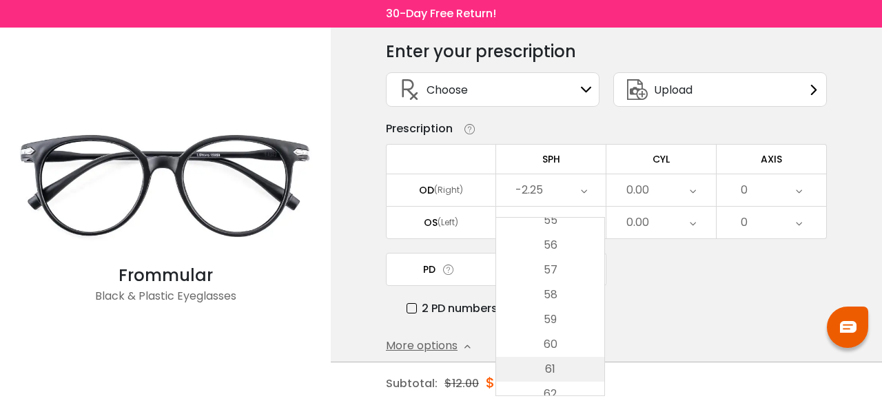
scroll to position [231, 0]
click at [559, 241] on li "56" at bounding box center [550, 246] width 108 height 25
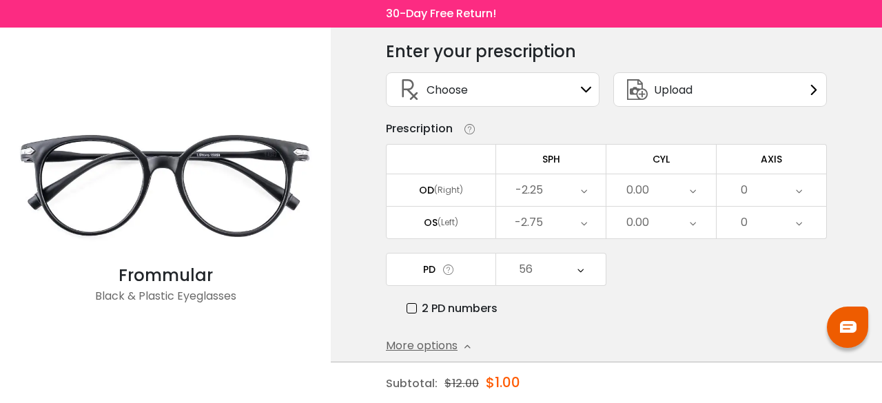
click at [692, 183] on icon at bounding box center [693, 190] width 6 height 32
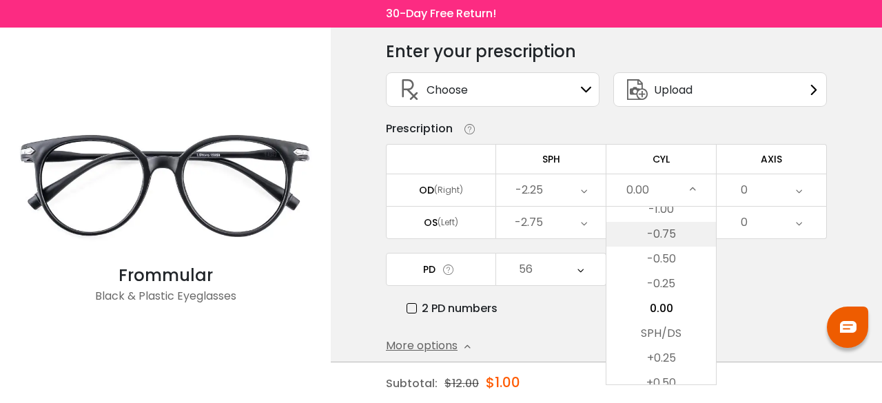
click at [675, 228] on li "-0.75" at bounding box center [661, 234] width 110 height 25
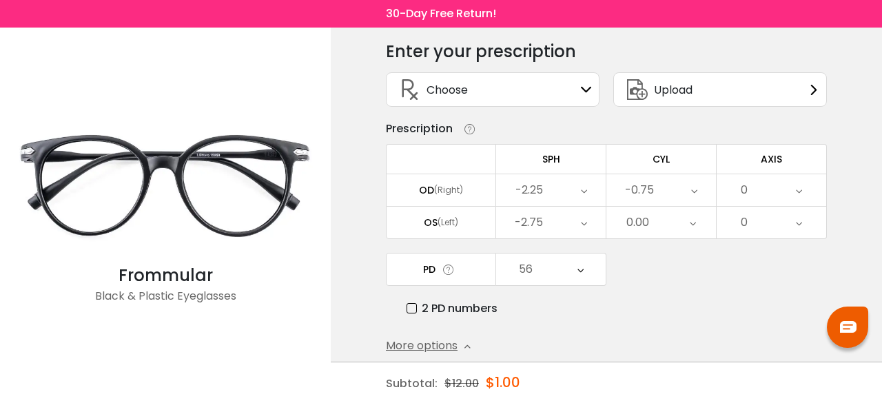
click at [675, 228] on div "0.00" at bounding box center [661, 223] width 110 height 32
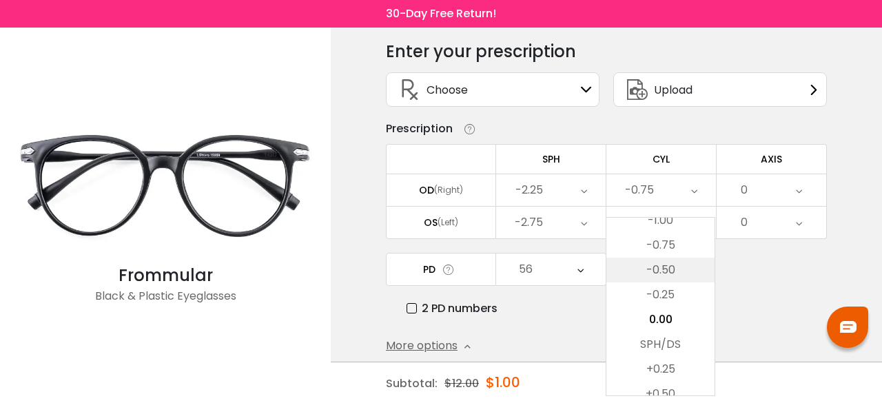
click at [677, 265] on li "-0.50" at bounding box center [660, 270] width 108 height 25
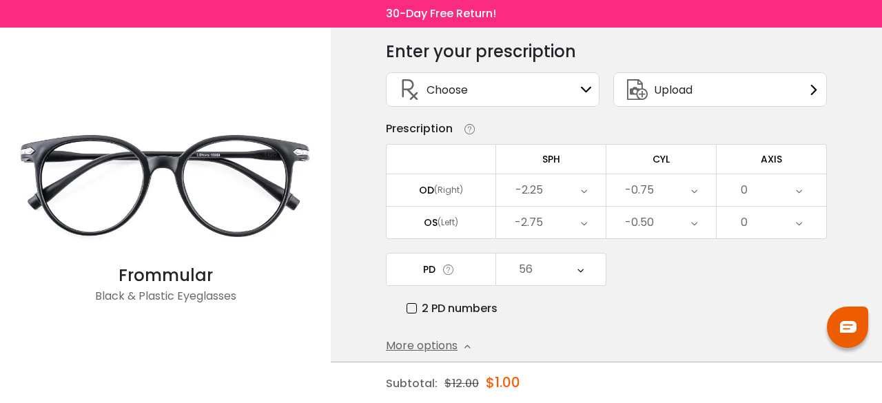
click at [767, 203] on div "0" at bounding box center [771, 190] width 110 height 32
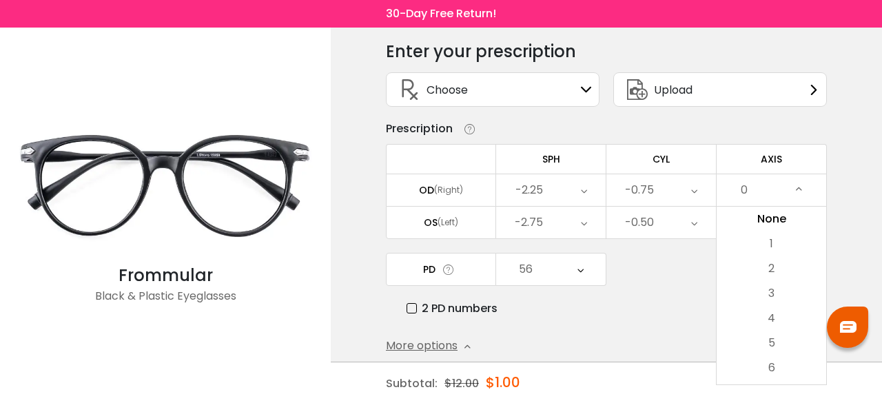
click at [769, 183] on div "0" at bounding box center [771, 190] width 110 height 32
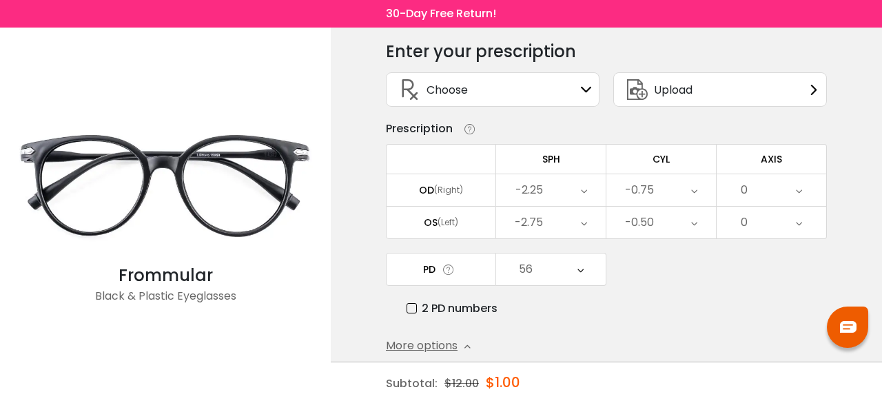
click at [769, 183] on div "0" at bounding box center [771, 190] width 110 height 32
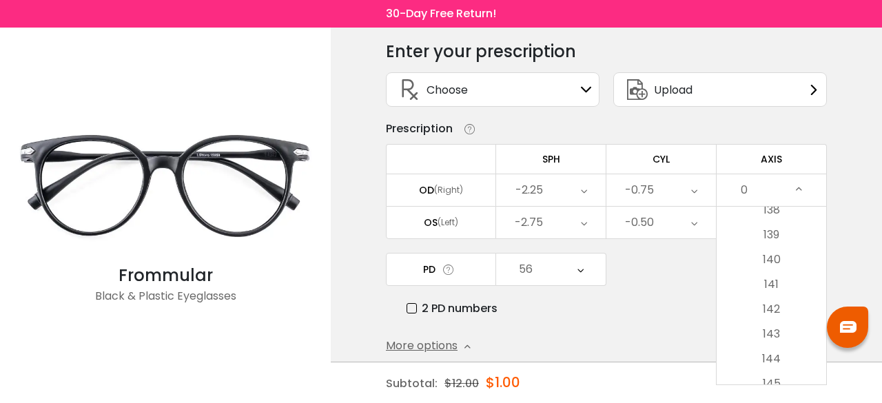
scroll to position [3427, 0]
click at [777, 273] on li "140" at bounding box center [771, 264] width 110 height 25
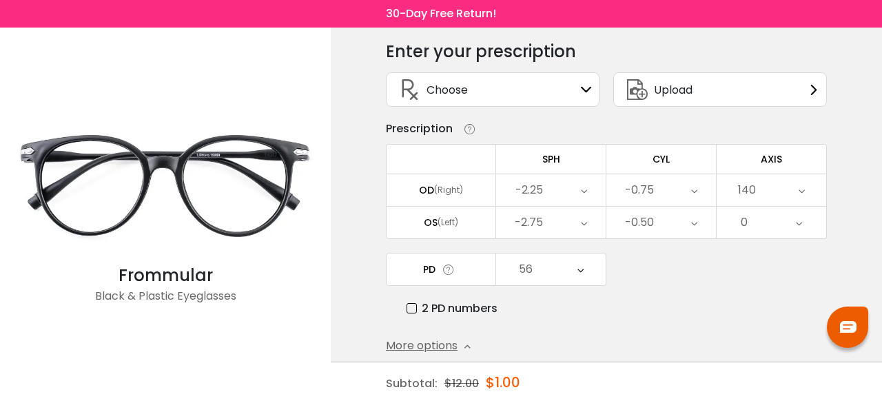
click at [767, 220] on div "0" at bounding box center [771, 223] width 110 height 32
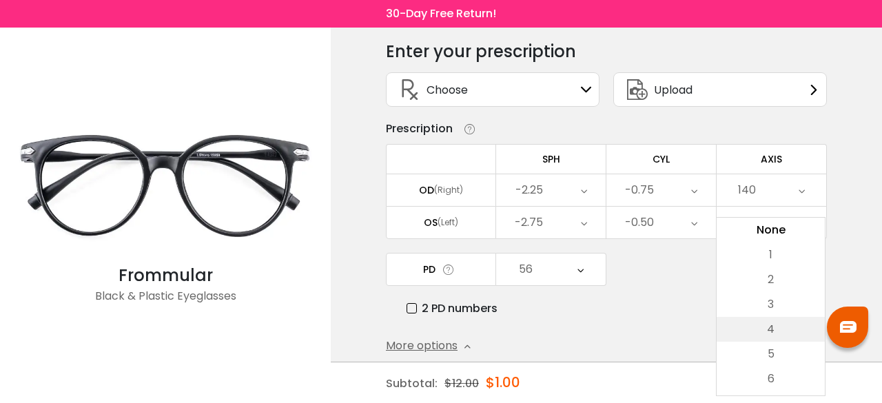
scroll to position [140, 0]
click at [775, 341] on li "10" at bounding box center [770, 338] width 108 height 25
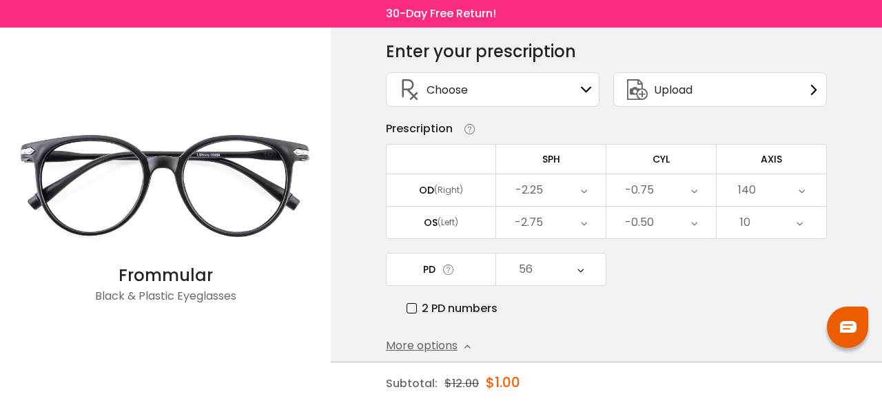
scroll to position [159, 0]
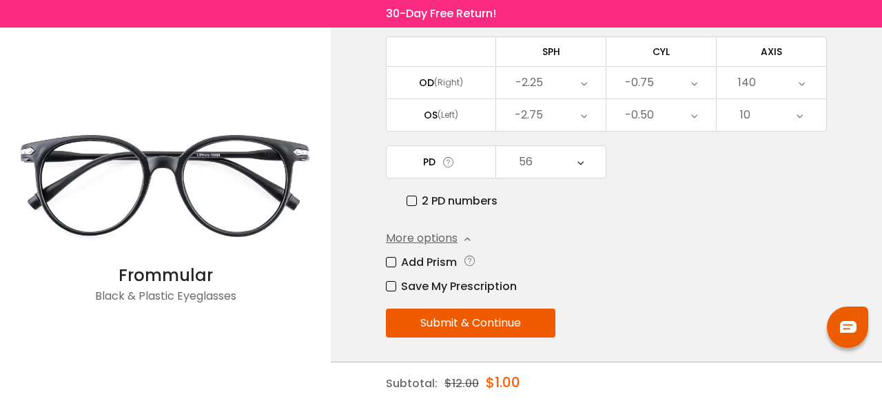
click at [526, 324] on button "Submit & Continue" at bounding box center [470, 323] width 169 height 29
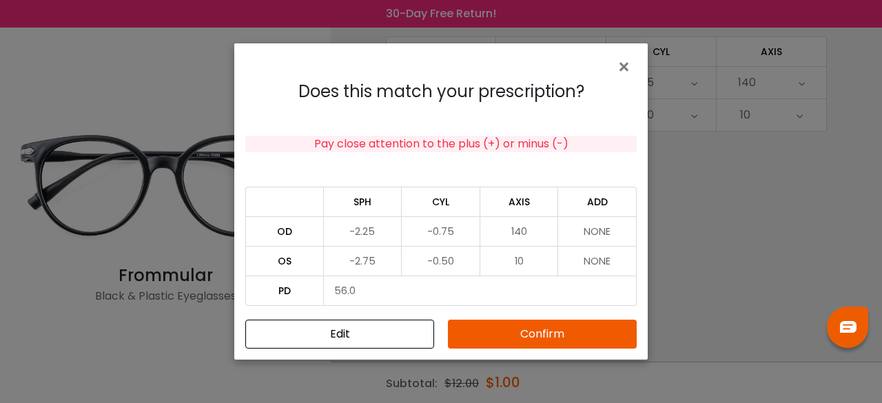
click at [528, 337] on button "Confirm" at bounding box center [542, 334] width 189 height 29
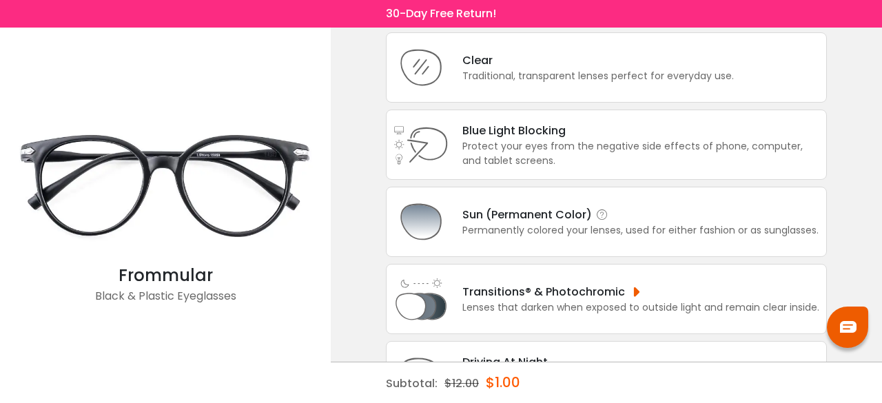
scroll to position [115, 0]
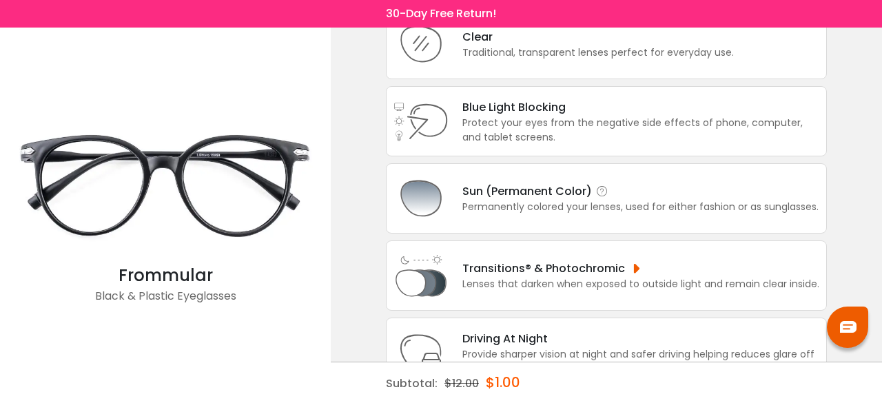
click at [577, 192] on div "Sun (Permanent Color)" at bounding box center [640, 191] width 356 height 17
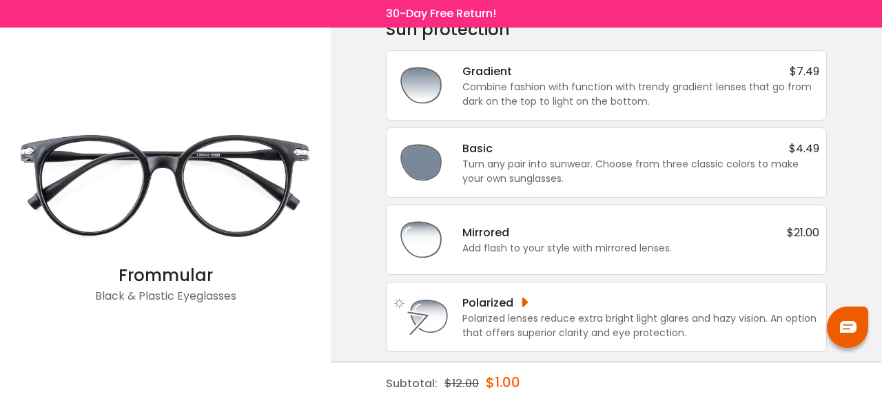
scroll to position [76, 0]
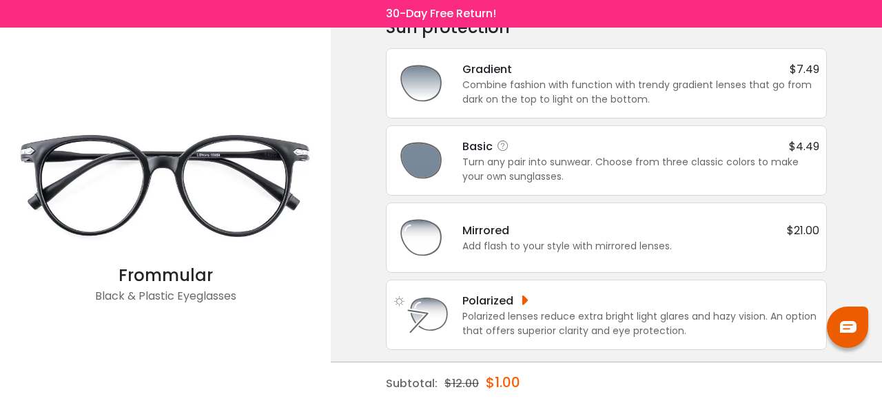
click at [776, 155] on div "Turn any pair into sunwear. Choose from three classic colors to make your own s…" at bounding box center [640, 169] width 357 height 29
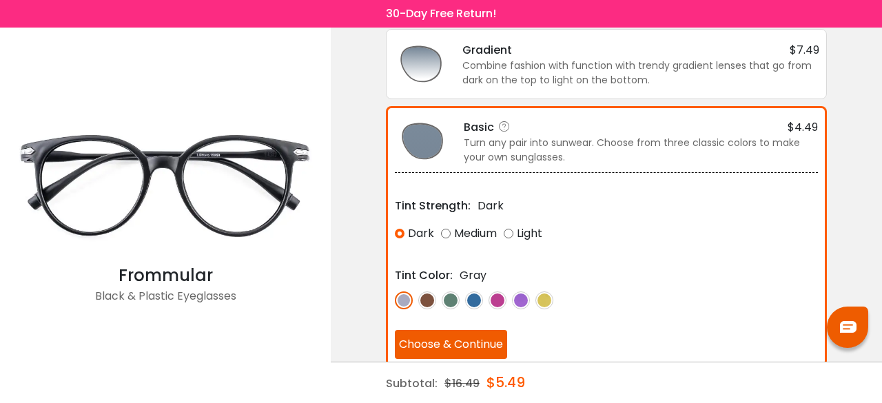
scroll to position [95, 0]
click at [451, 229] on div "Medium" at bounding box center [469, 233] width 56 height 25
click at [400, 233] on div "Dark" at bounding box center [414, 233] width 39 height 25
click at [464, 342] on button "Choose & Continue" at bounding box center [451, 344] width 112 height 29
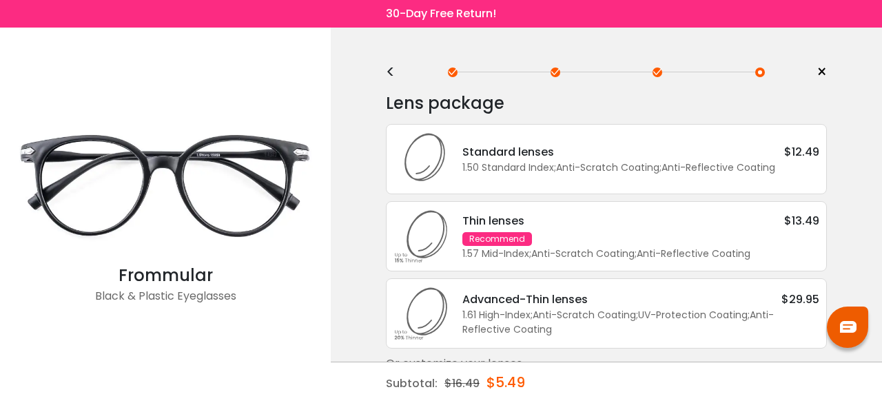
scroll to position [22, 0]
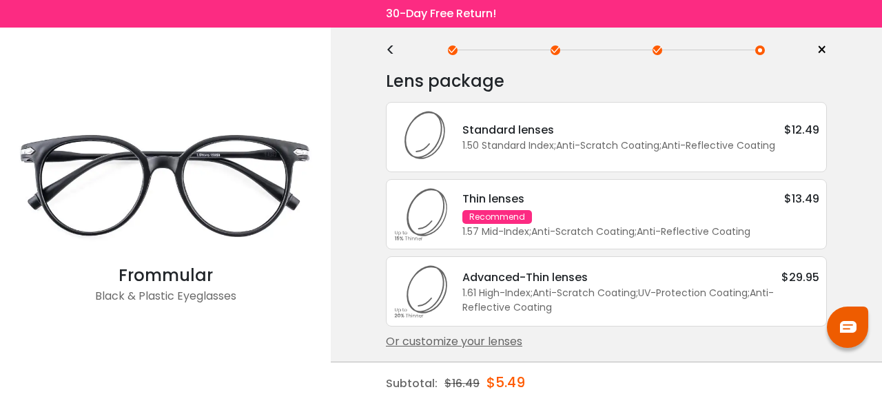
click at [705, 132] on div "Standard lenses $12.49" at bounding box center [640, 129] width 357 height 17
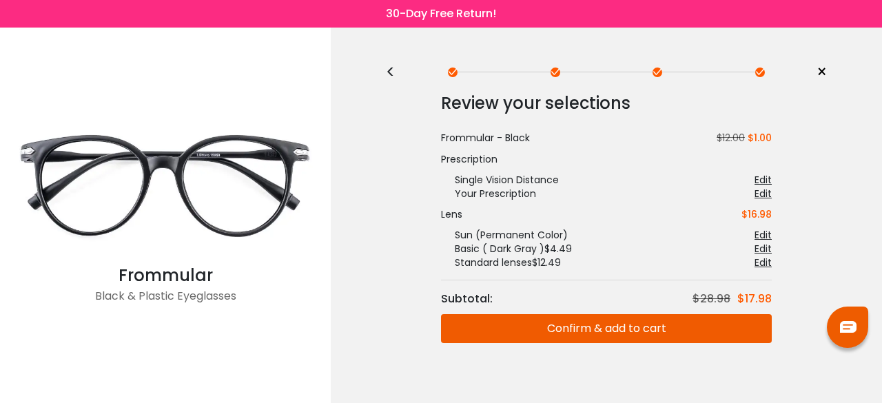
scroll to position [15, 0]
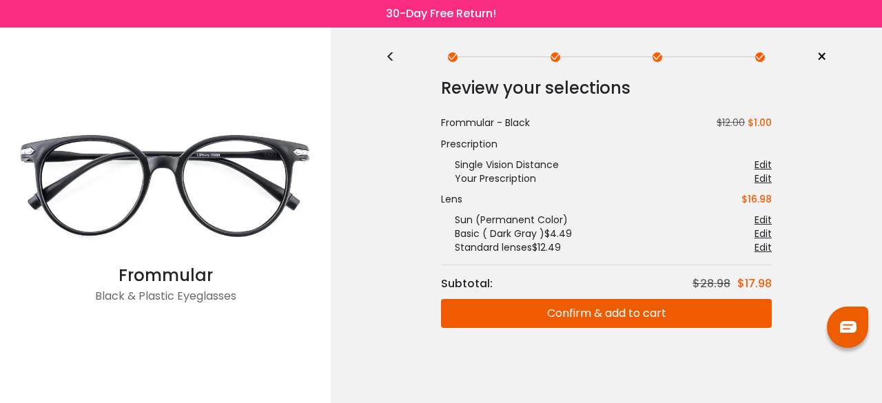
click at [586, 305] on button "Confirm & add to cart" at bounding box center [606, 313] width 331 height 29
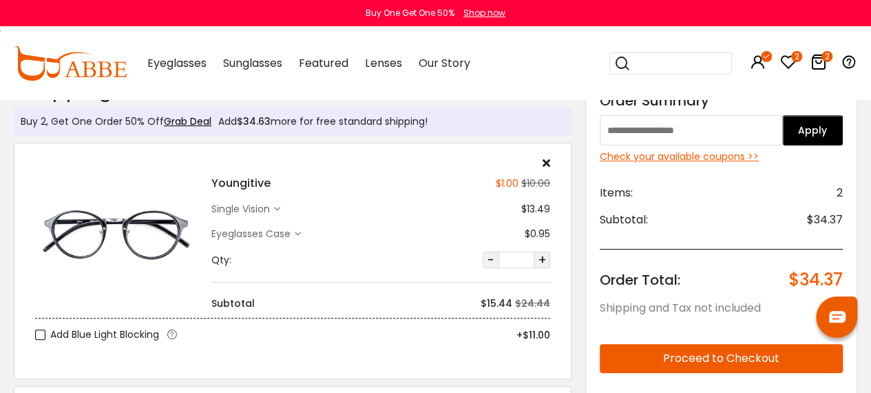
scroll to position [23, 0]
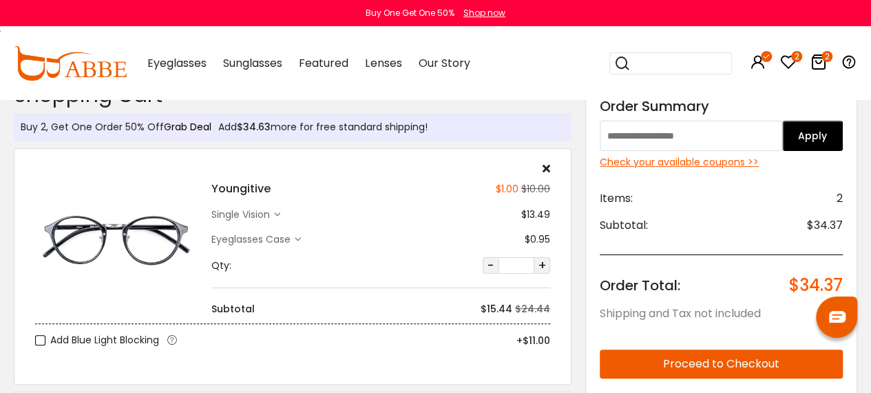
click at [184, 125] on link "Grab Deal" at bounding box center [188, 127] width 48 height 14
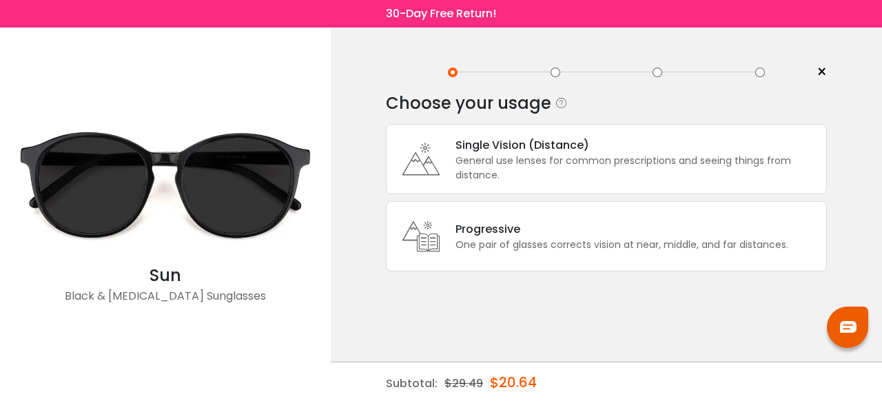
click at [544, 136] on div "Single Vision (Distance) General use lenses for common prescriptions and seeing…" at bounding box center [606, 159] width 441 height 70
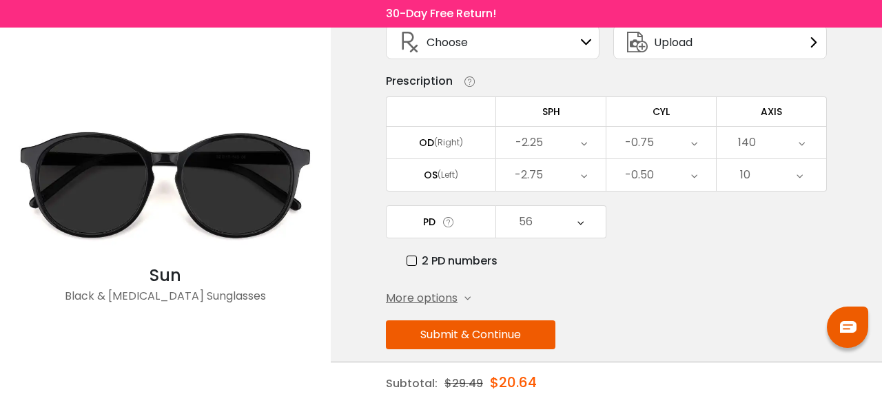
scroll to position [101, 0]
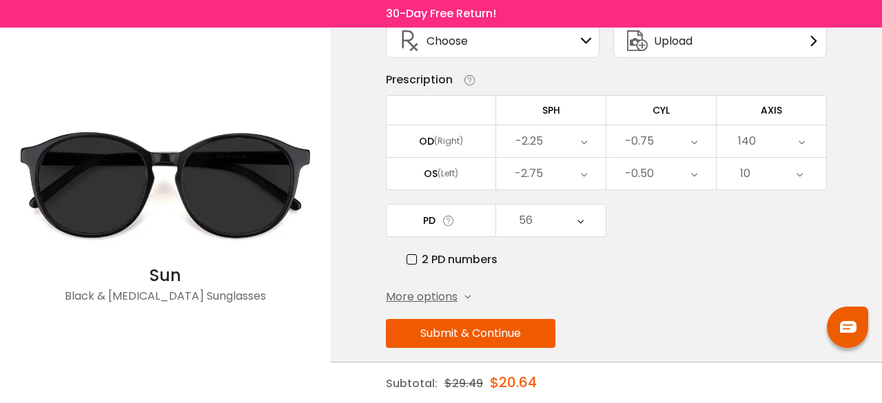
click at [522, 325] on button "Submit & Continue" at bounding box center [470, 333] width 169 height 29
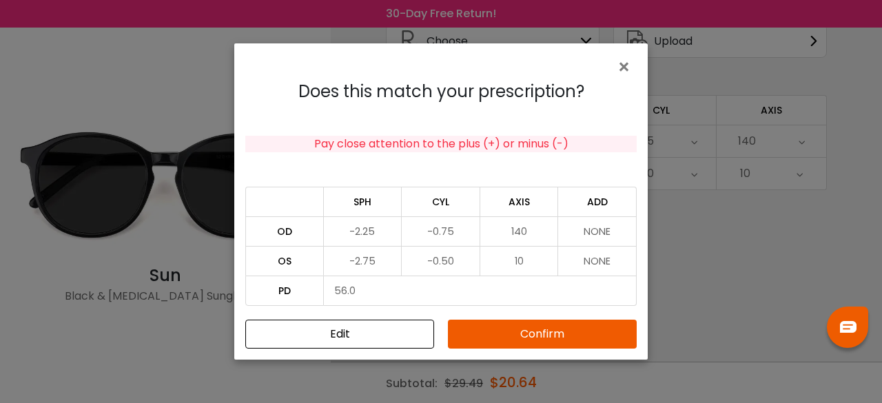
click at [550, 318] on div "Does this match your prescription? Pay close attention to the plus (+) or minus…" at bounding box center [440, 215] width 413 height 289
click at [558, 333] on button "Confirm" at bounding box center [542, 334] width 189 height 29
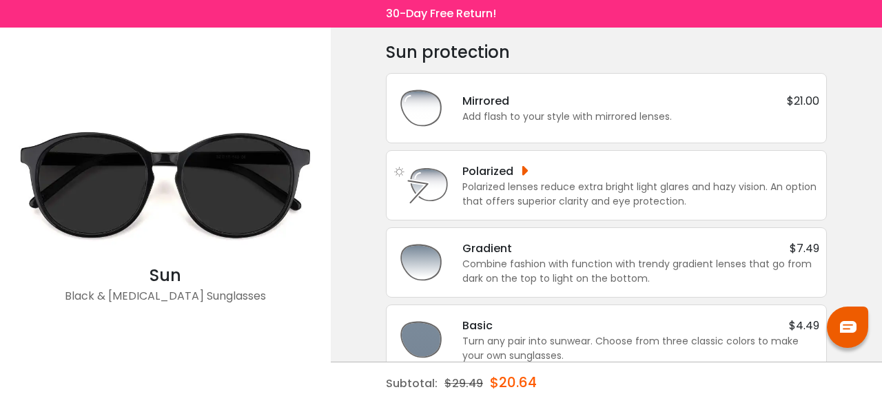
scroll to position [76, 0]
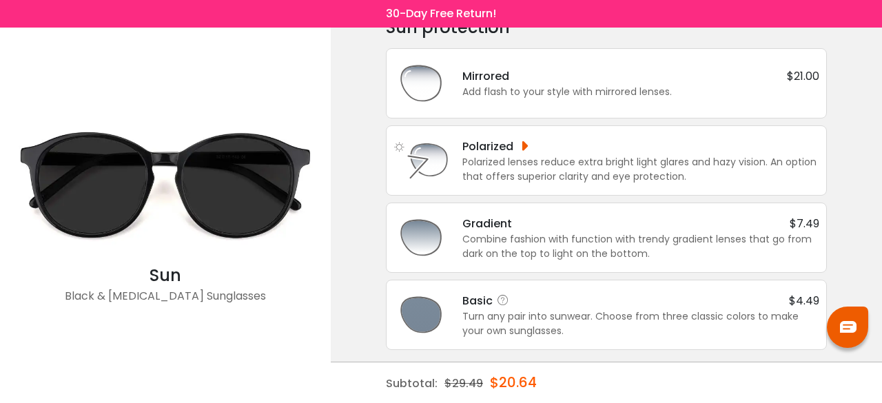
click at [659, 320] on div "Turn any pair into sunwear. Choose from three classic colors to make your own s…" at bounding box center [640, 323] width 357 height 29
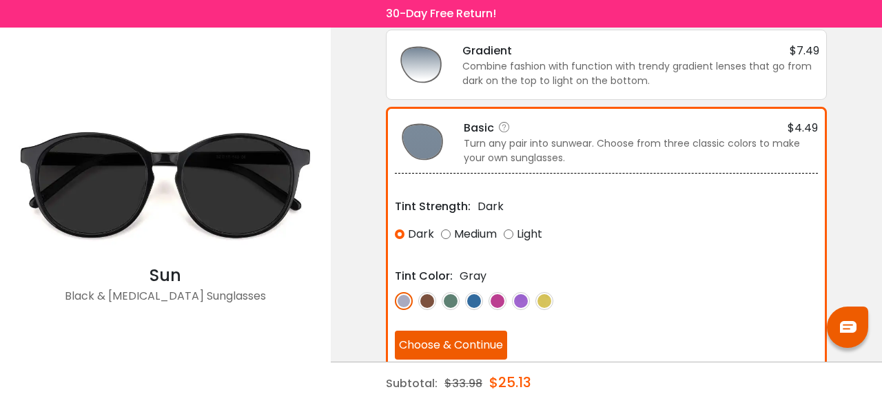
scroll to position [262, 0]
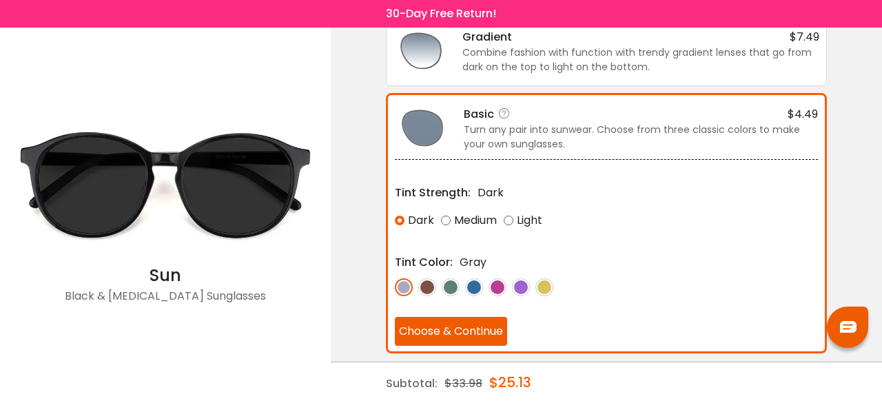
click at [423, 279] on img at bounding box center [427, 287] width 18 height 18
click at [407, 282] on img at bounding box center [404, 287] width 18 height 18
click at [442, 326] on button "Choose & Continue" at bounding box center [451, 331] width 112 height 29
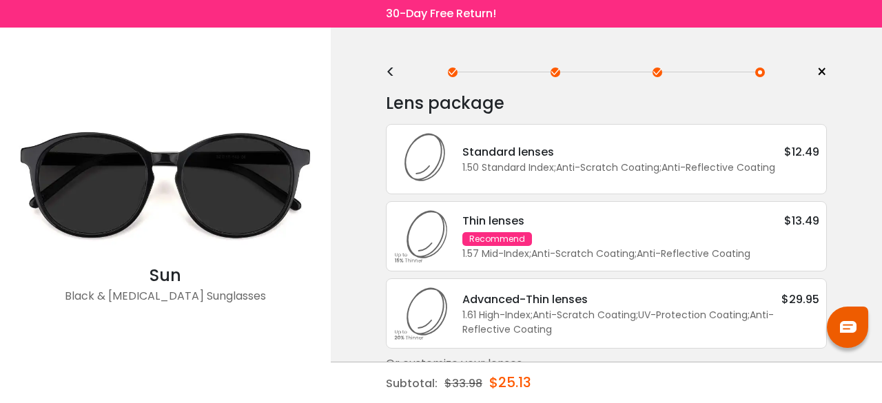
scroll to position [22, 0]
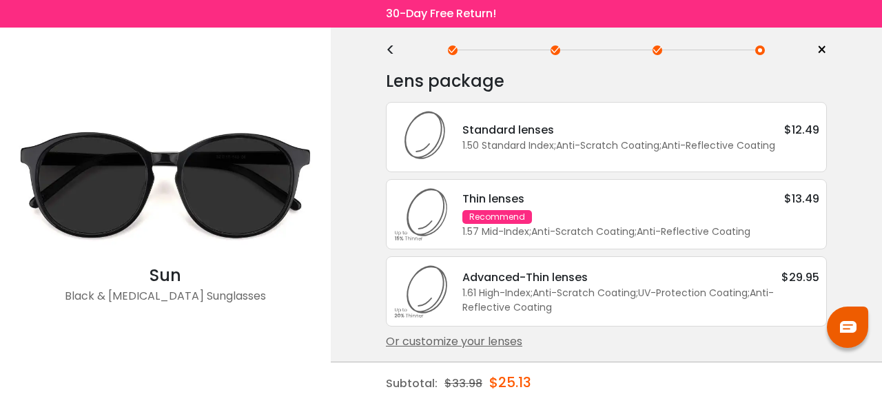
click at [468, 338] on div "Or customize your lenses" at bounding box center [606, 341] width 441 height 17
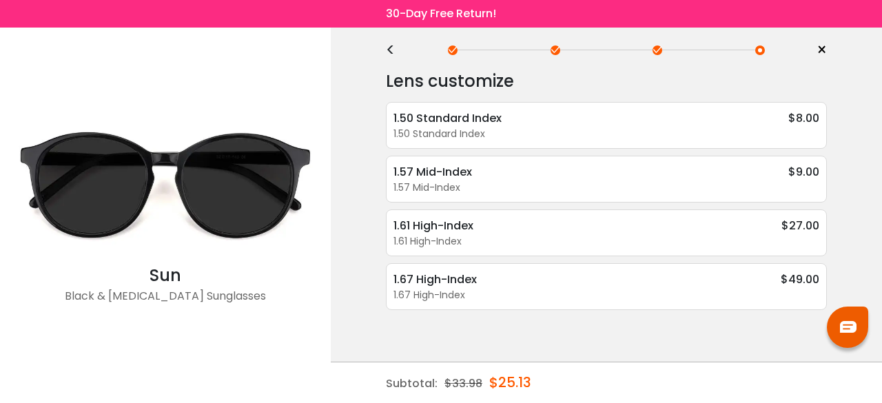
scroll to position [0, 0]
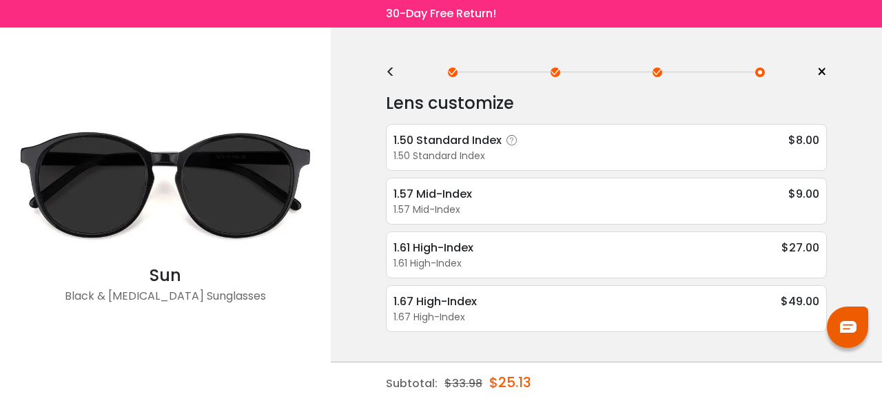
click at [648, 130] on div "1.50 Standard Index $8.00 1.50 Standard Index Anti-Reflective Coating - $4.49 A…" at bounding box center [606, 147] width 441 height 47
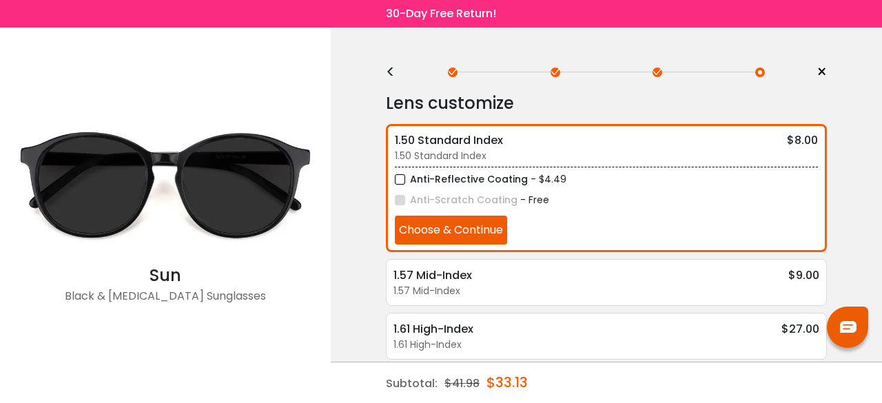
click at [389, 74] on div "<" at bounding box center [396, 72] width 21 height 11
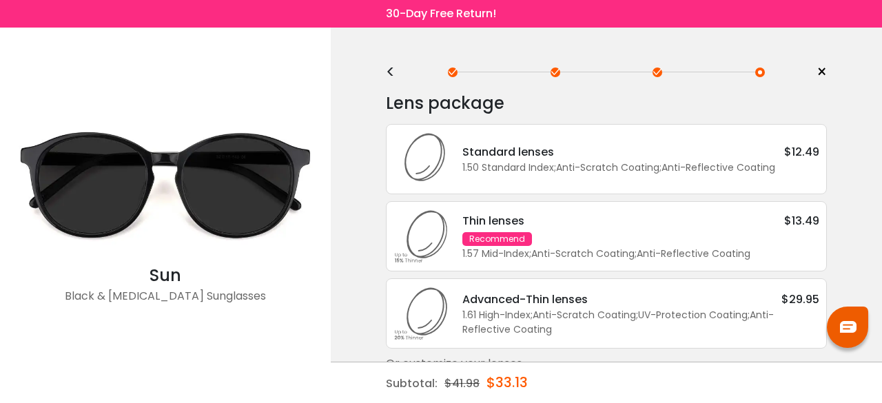
click at [638, 132] on div "Standard lenses $12.49 1.50 Standard Index ; Anti-Scratch Coating ; Anti-Reflec…" at bounding box center [606, 159] width 441 height 70
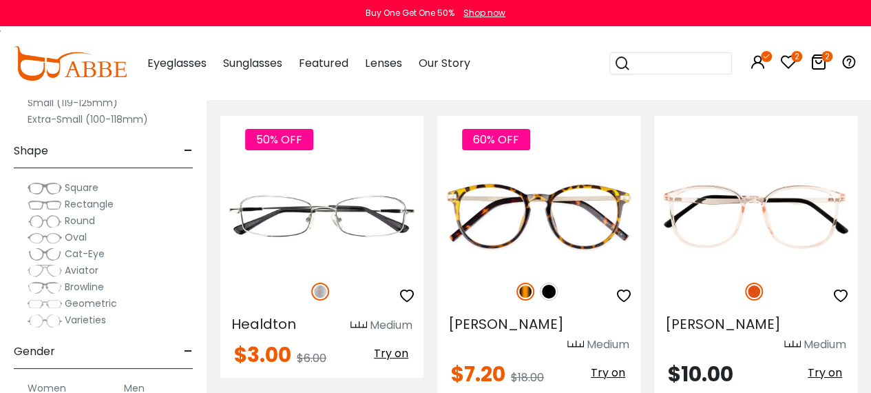
scroll to position [2424, 0]
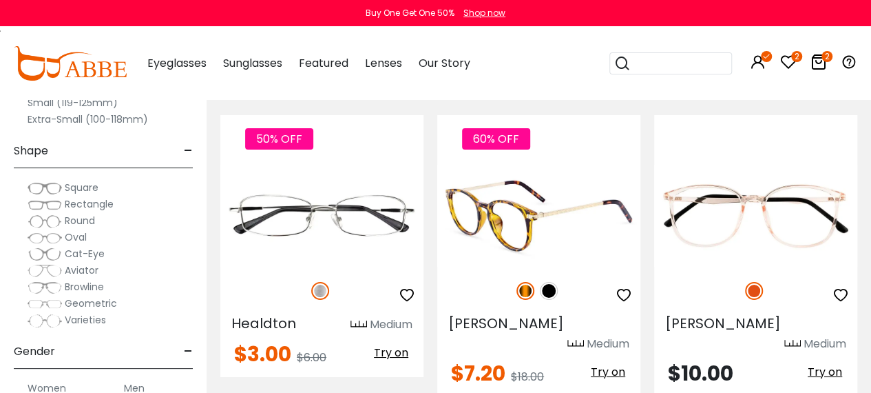
click at [550, 282] on img at bounding box center [549, 291] width 18 height 18
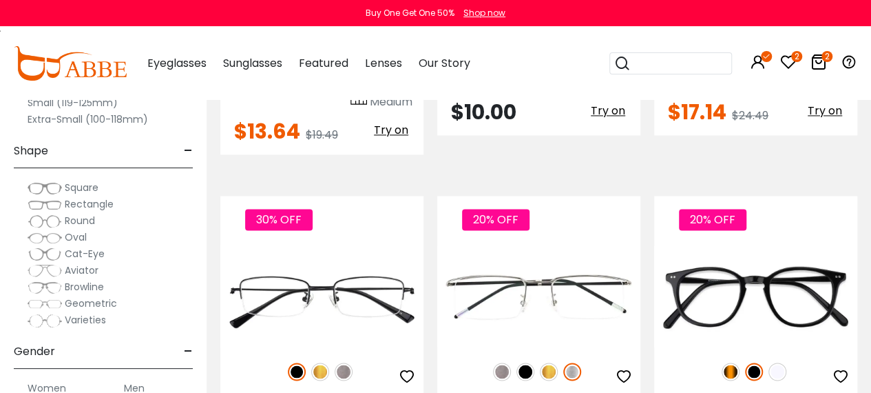
scroll to position [3889, 0]
